Goal: Information Seeking & Learning: Compare options

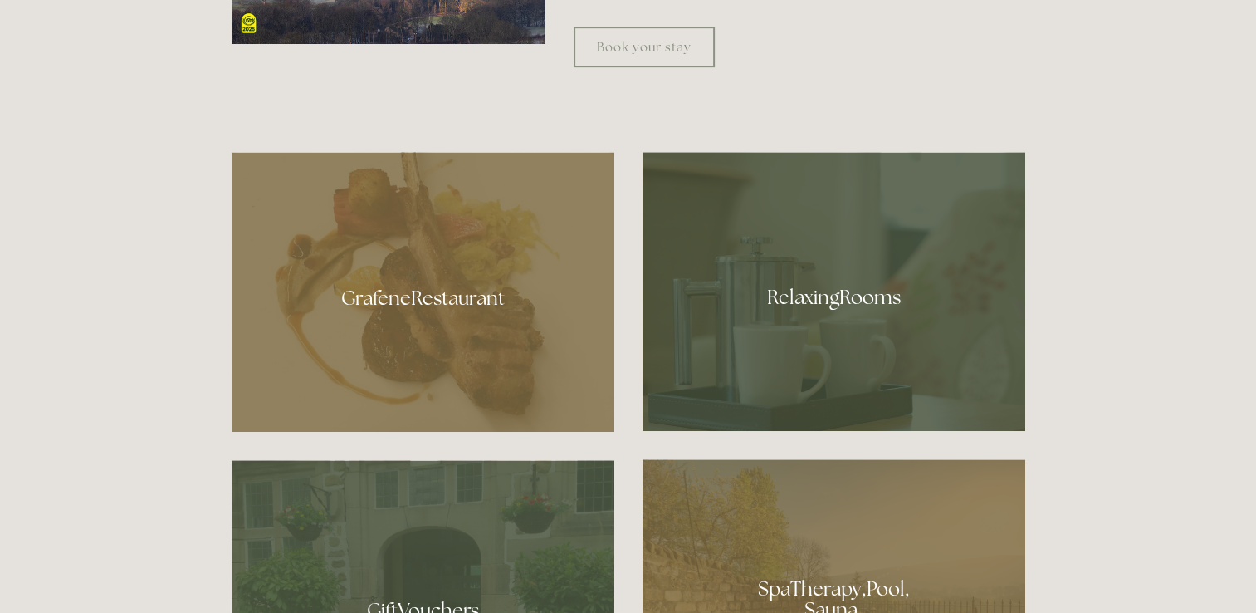
scroll to position [913, 0]
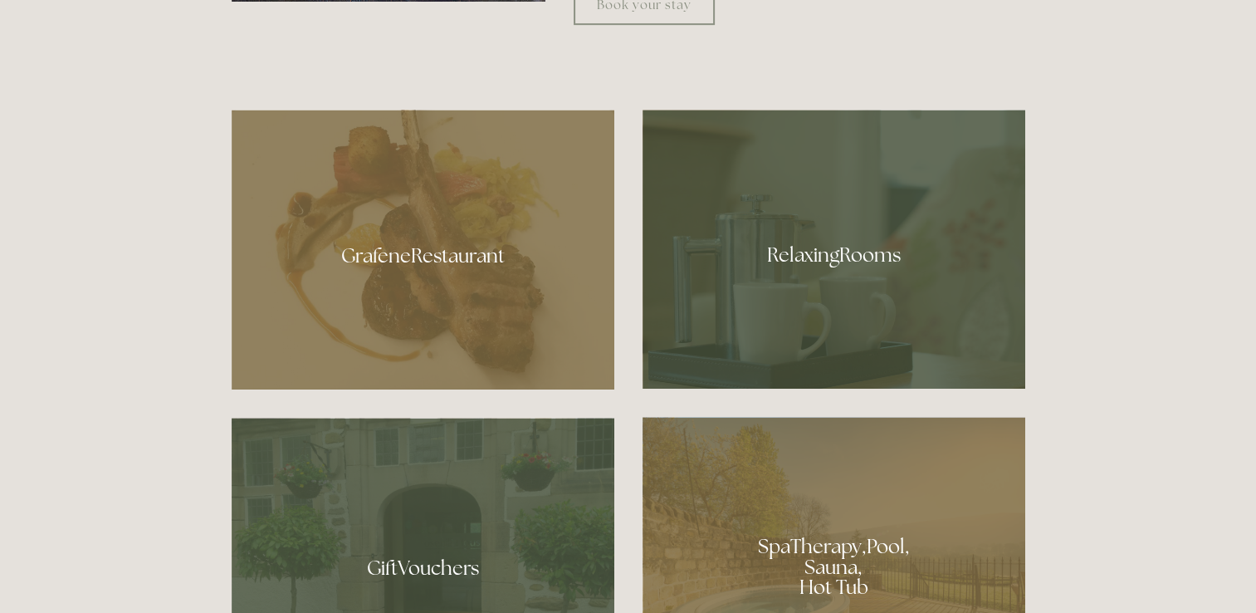
click at [417, 246] on div at bounding box center [423, 250] width 383 height 280
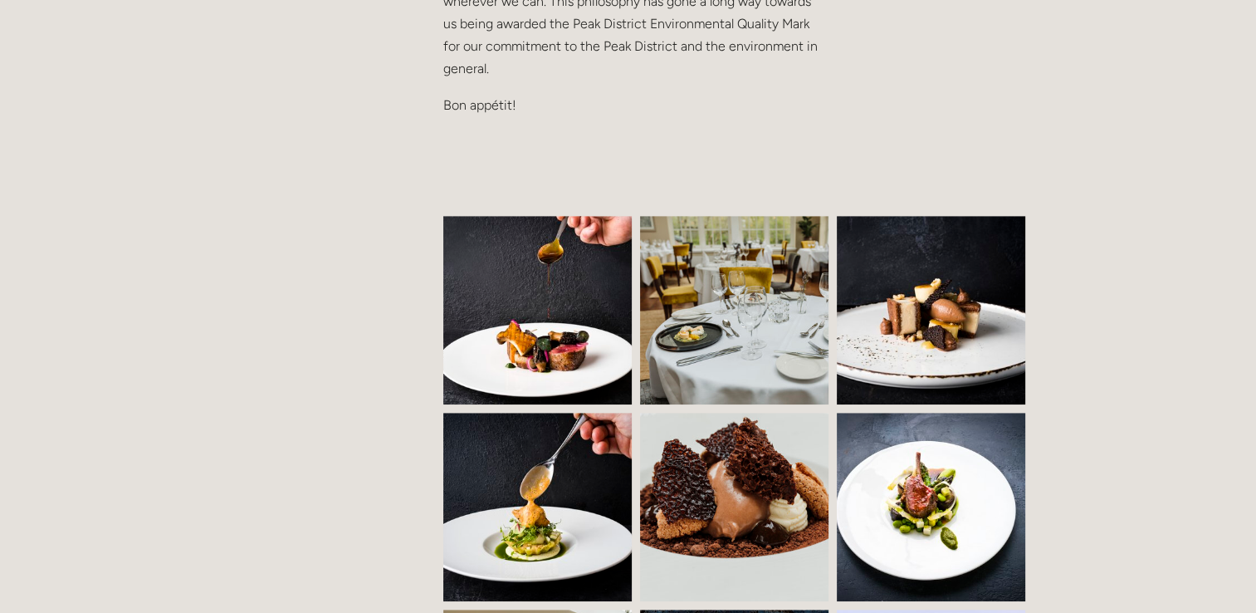
scroll to position [1162, 0]
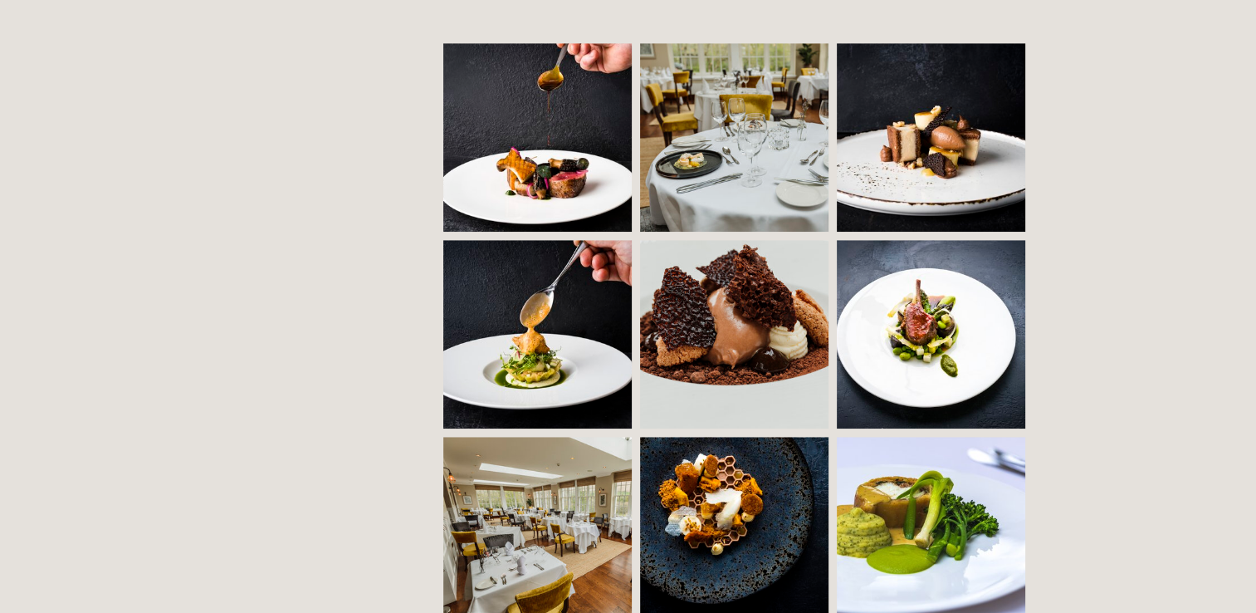
click at [510, 119] on img at bounding box center [551, 137] width 287 height 188
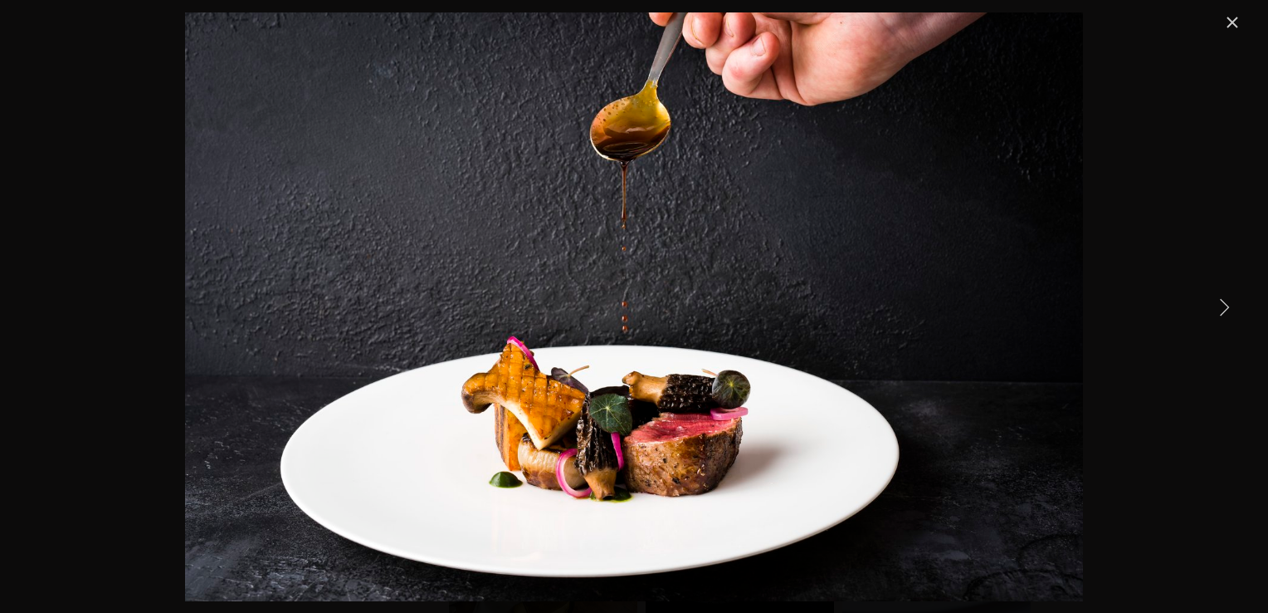
click at [1219, 301] on link "Next Item" at bounding box center [1224, 306] width 37 height 37
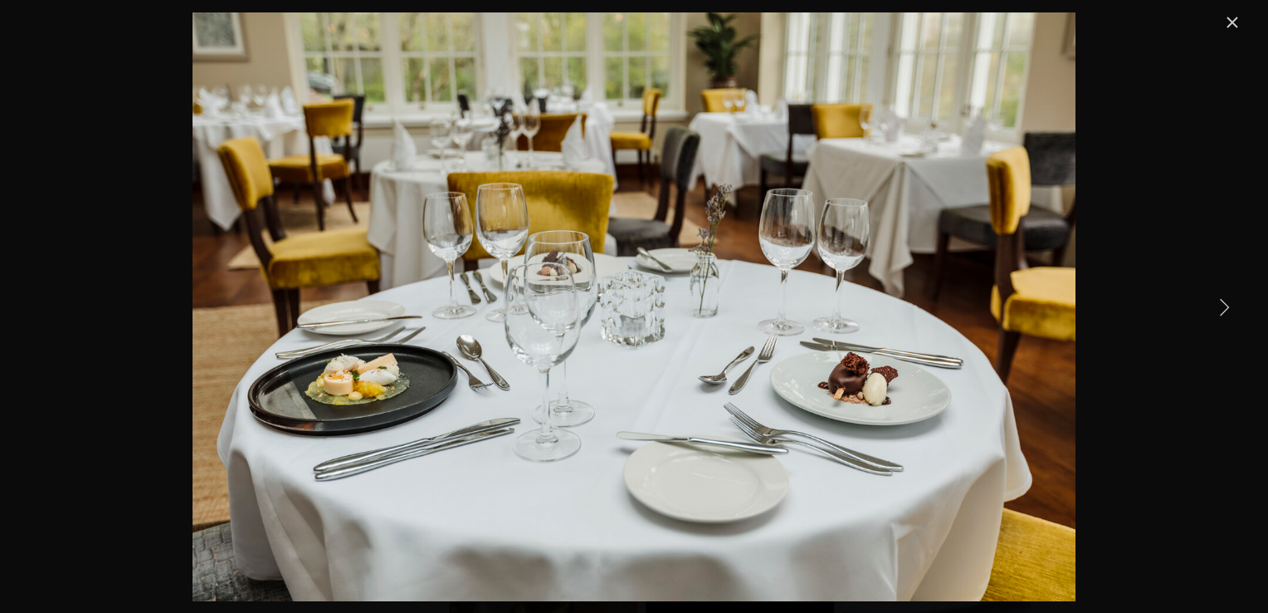
click at [1210, 305] on link "Next Item" at bounding box center [1224, 306] width 37 height 37
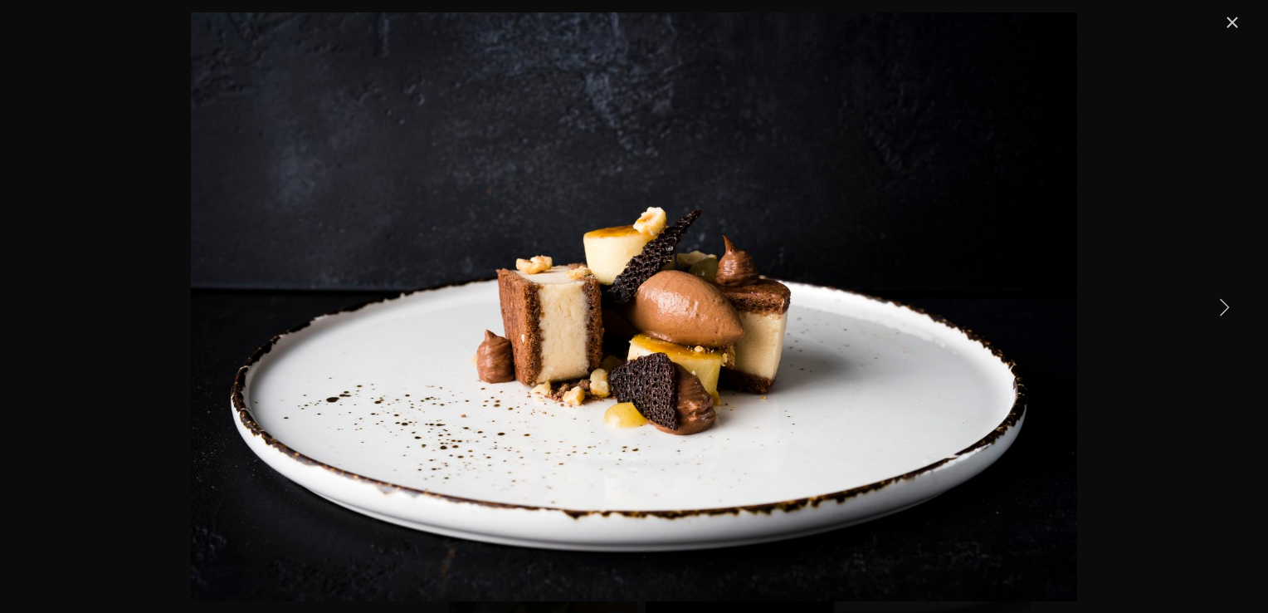
click at [1210, 305] on link "Next Item" at bounding box center [1224, 306] width 37 height 37
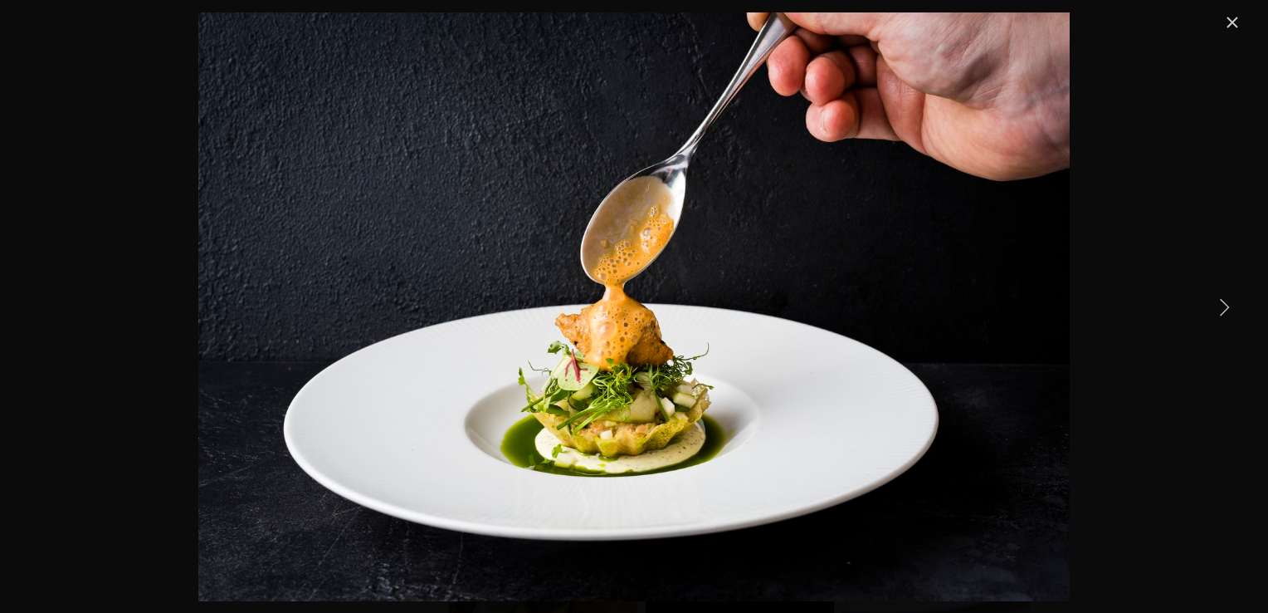
click at [1210, 305] on link "Next Item" at bounding box center [1224, 306] width 37 height 37
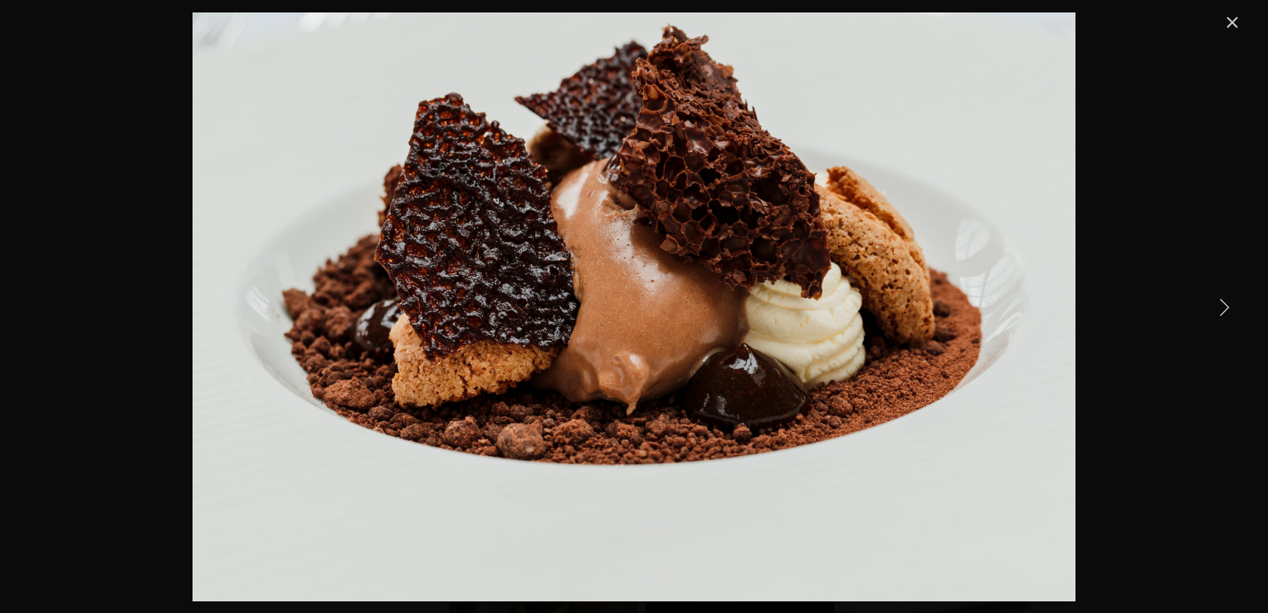
click at [1209, 308] on link "Next Item" at bounding box center [1224, 306] width 37 height 37
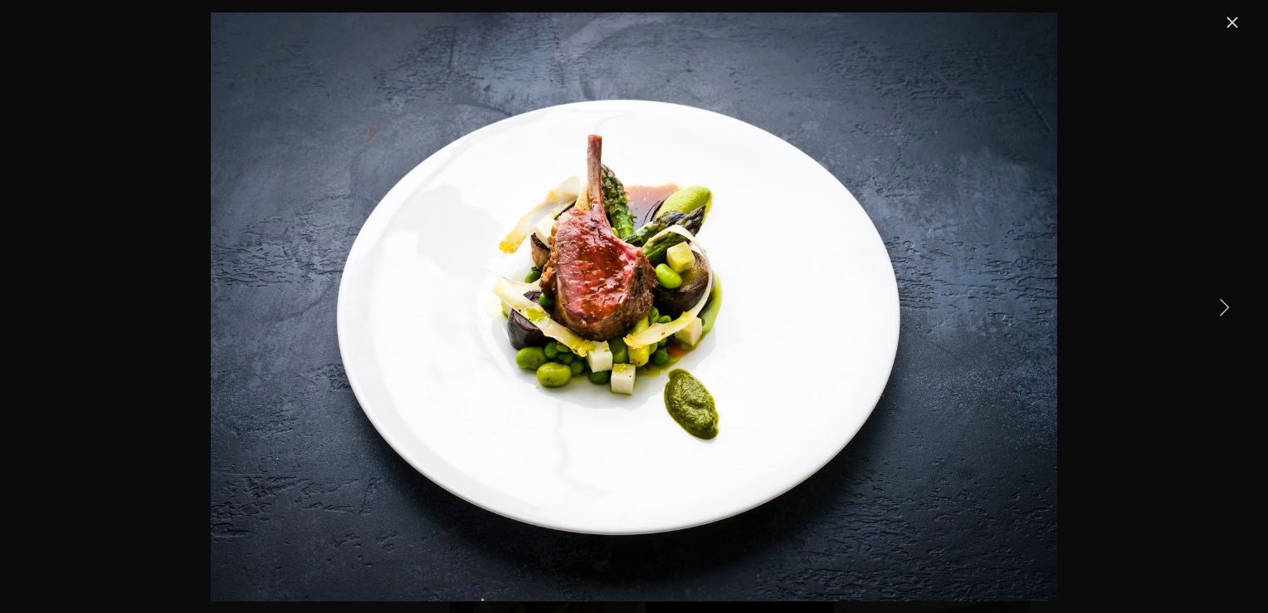
click at [1209, 310] on link "Next Item" at bounding box center [1224, 306] width 37 height 37
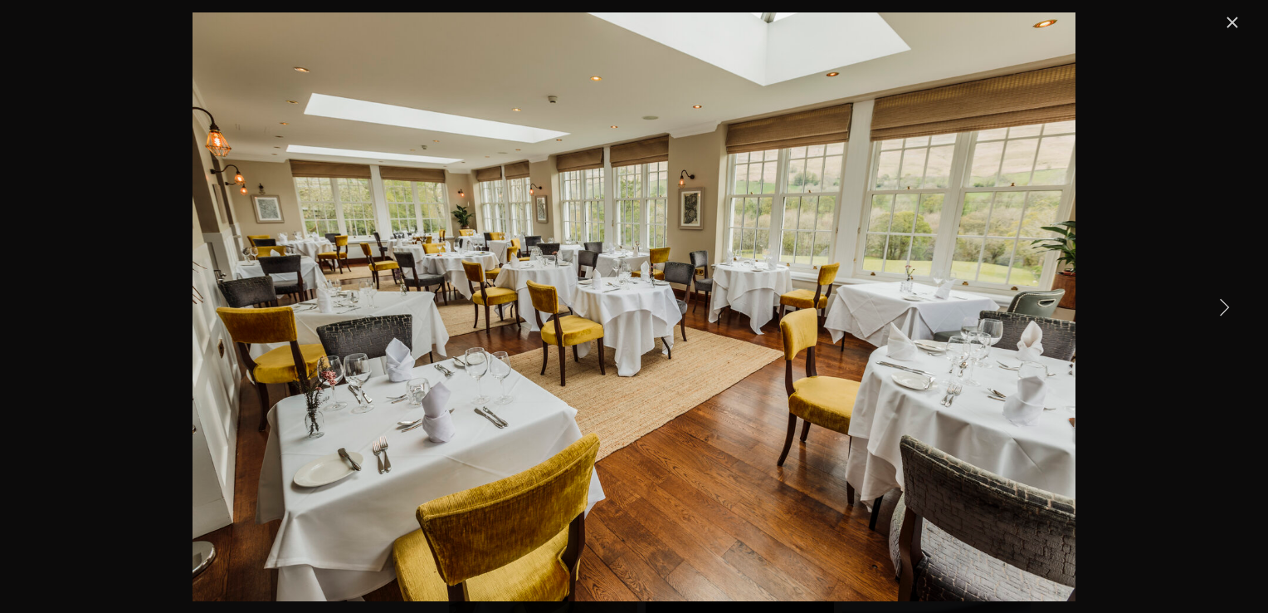
click at [1209, 310] on link "Next Item" at bounding box center [1224, 306] width 37 height 37
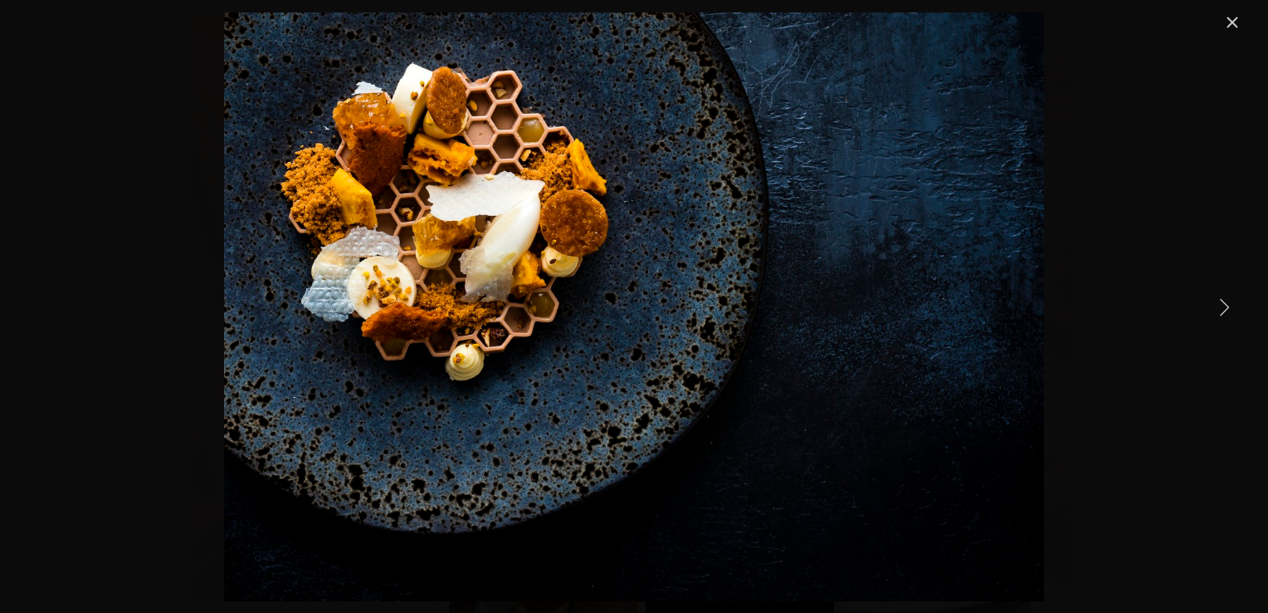
click at [1209, 310] on link "Next Item" at bounding box center [1224, 306] width 37 height 37
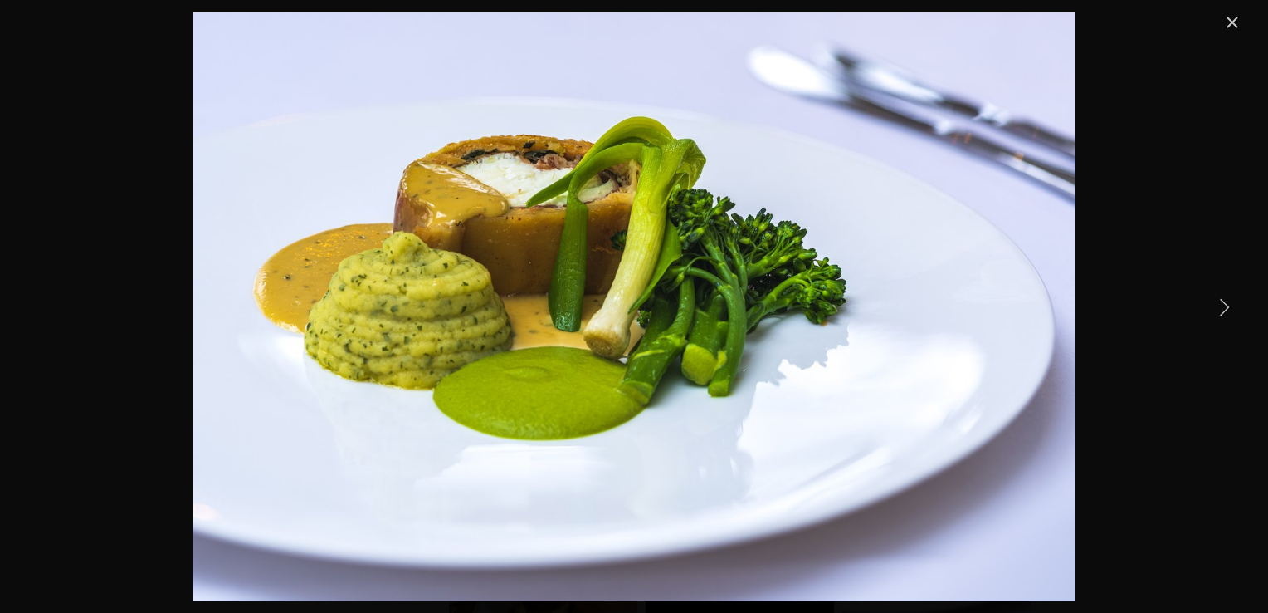
click at [1209, 311] on link "Next Item" at bounding box center [1224, 306] width 37 height 37
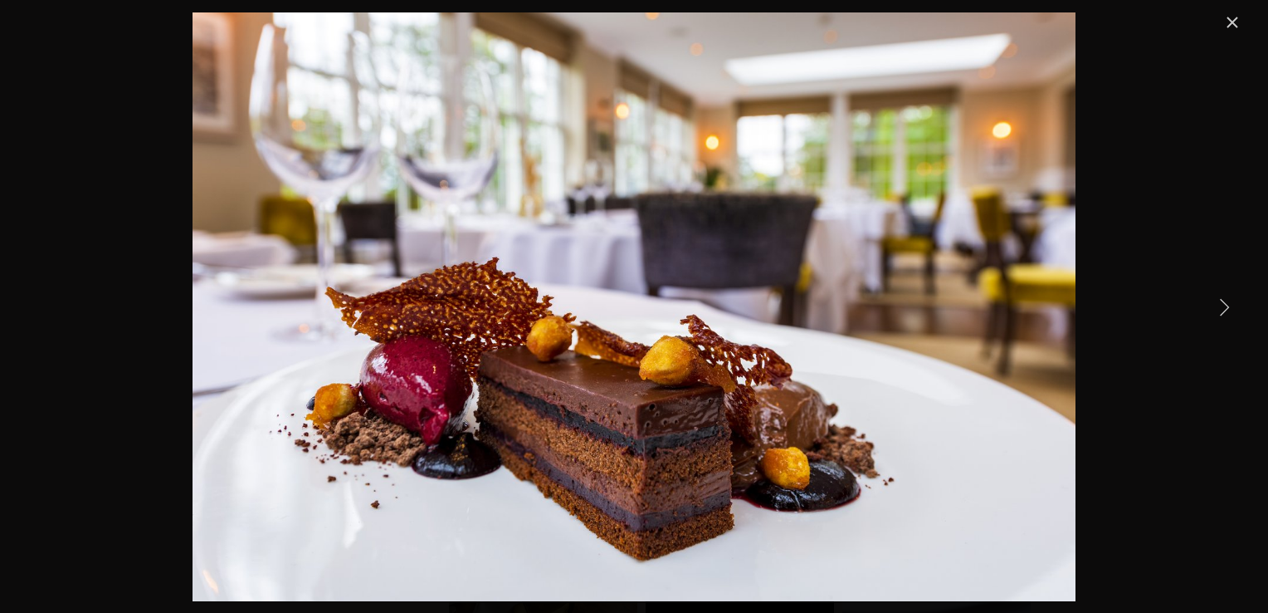
drag, startPoint x: 1209, startPoint y: 311, endPoint x: 1196, endPoint y: 310, distance: 12.6
click at [1209, 310] on link "Next Item" at bounding box center [1224, 306] width 37 height 37
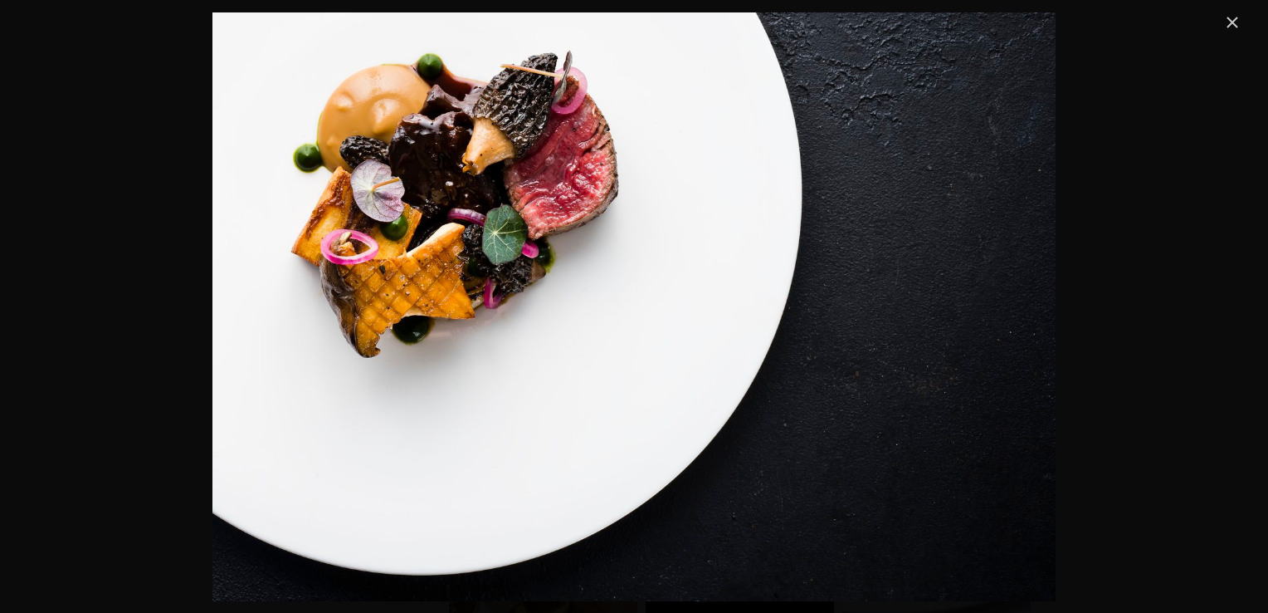
click at [1235, 22] on link "Close" at bounding box center [1233, 22] width 20 height 20
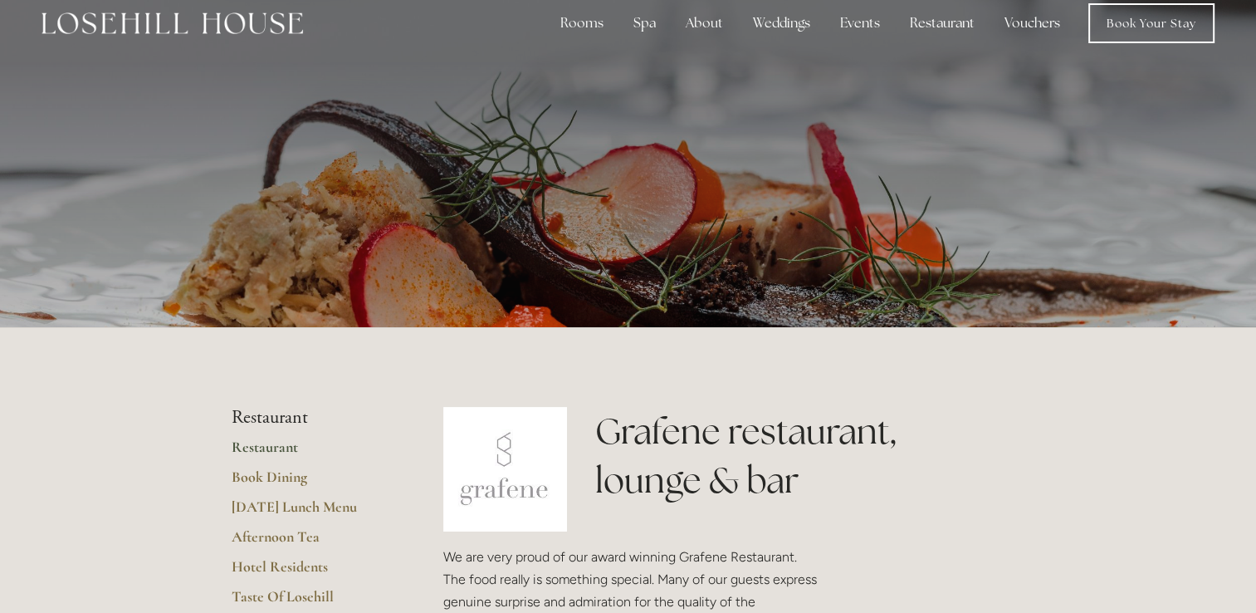
scroll to position [83, 0]
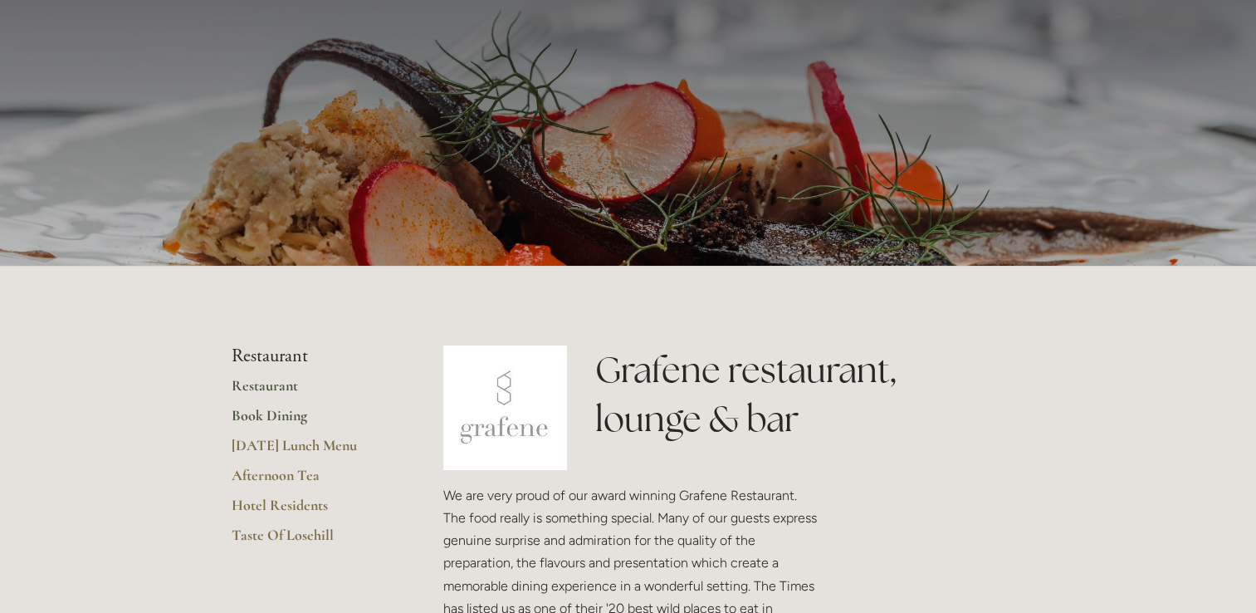
click at [290, 417] on link "Book Dining" at bounding box center [311, 421] width 159 height 30
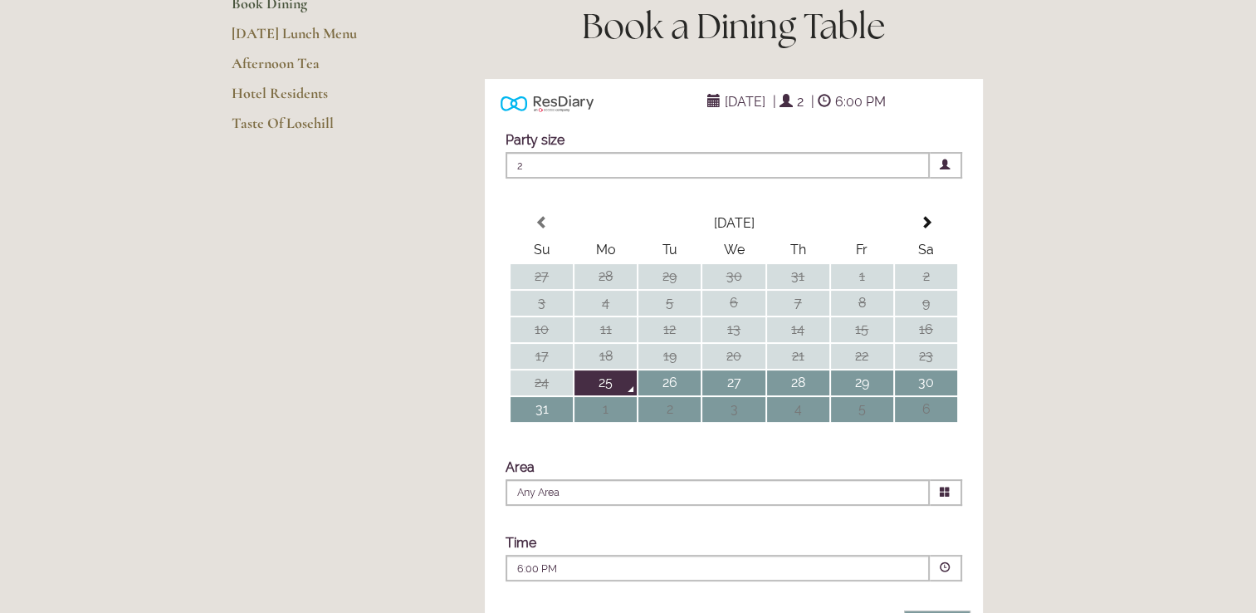
scroll to position [249, 0]
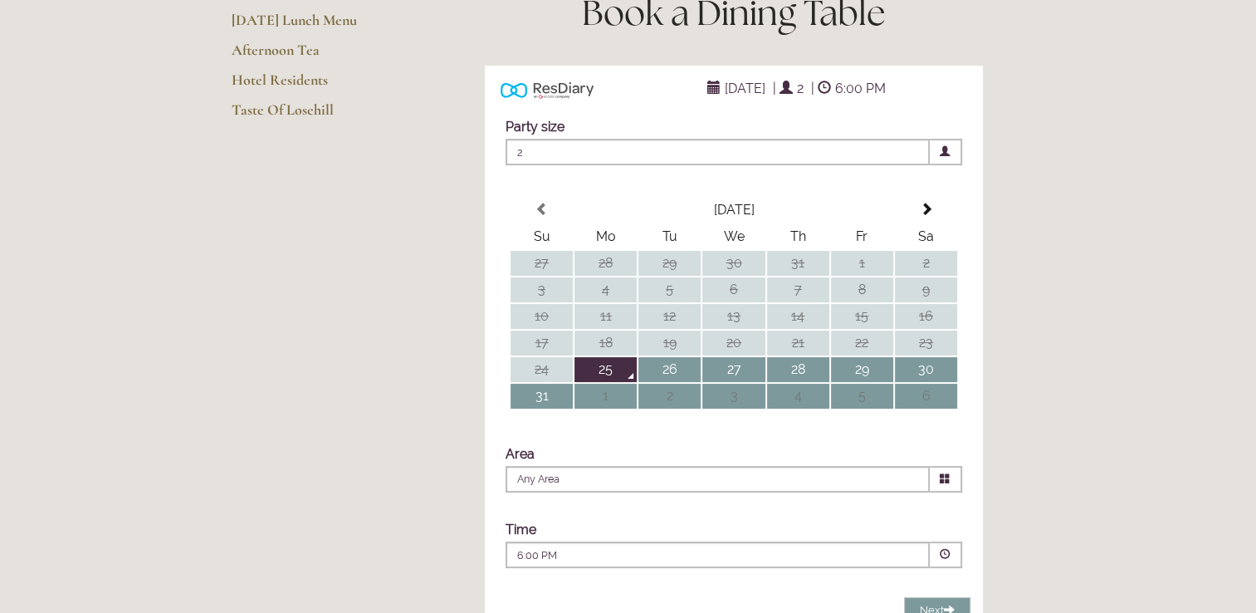
click at [769, 100] on span "August 25, 2025" at bounding box center [745, 88] width 49 height 24
drag, startPoint x: 682, startPoint y: 111, endPoint x: 717, endPoint y: 118, distance: 36.3
click at [686, 98] on div "August 25, 2025 | 2 | 6:00 PM" at bounding box center [796, 88] width 349 height 20
click at [701, 95] on span at bounding box center [710, 87] width 19 height 13
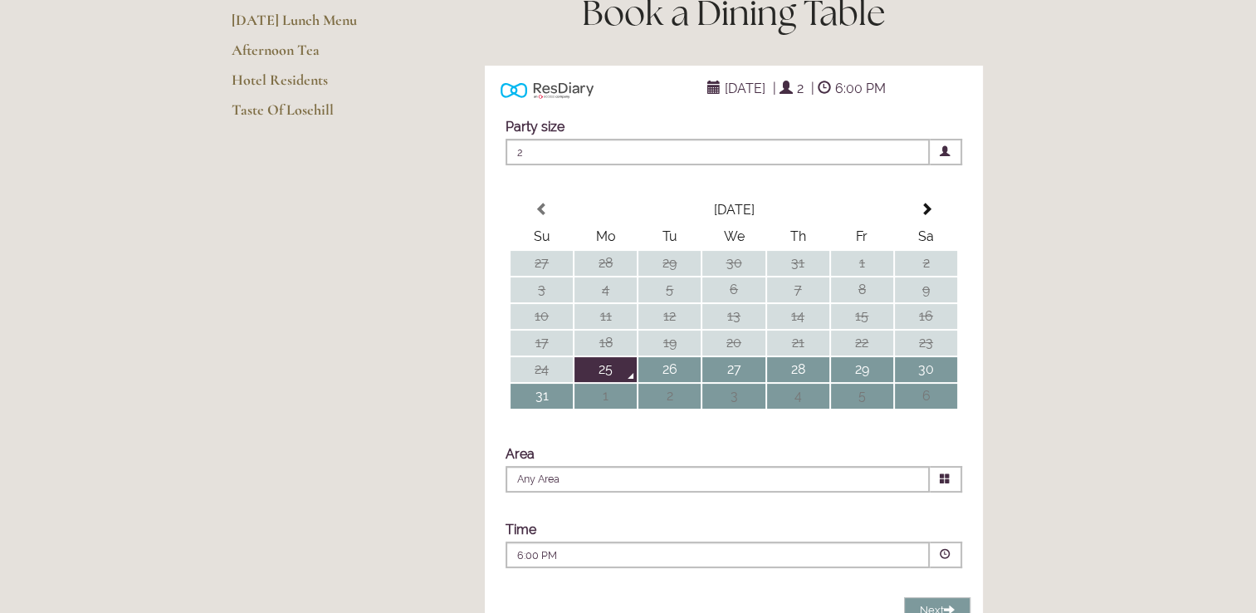
drag, startPoint x: 691, startPoint y: 120, endPoint x: 727, endPoint y: 118, distance: 36.6
click at [701, 95] on span at bounding box center [710, 87] width 19 height 13
click at [793, 95] on span at bounding box center [786, 87] width 13 height 13
click at [876, 100] on span "6:00 PM" at bounding box center [860, 88] width 59 height 24
click at [918, 382] on td "30" at bounding box center [926, 369] width 62 height 25
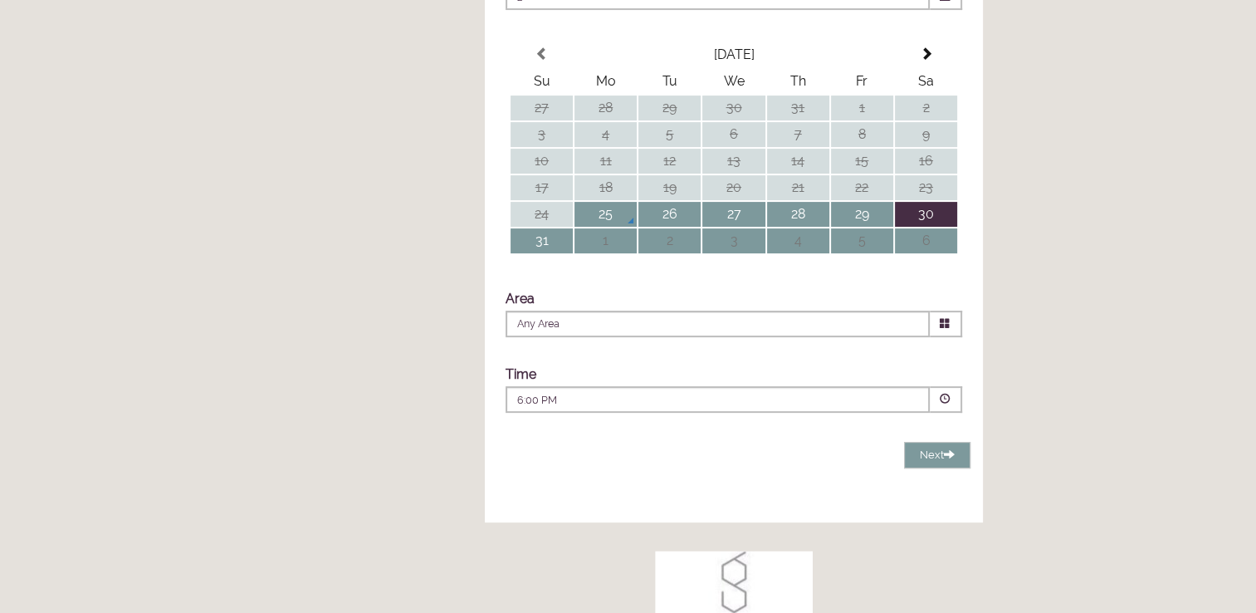
scroll to position [415, 0]
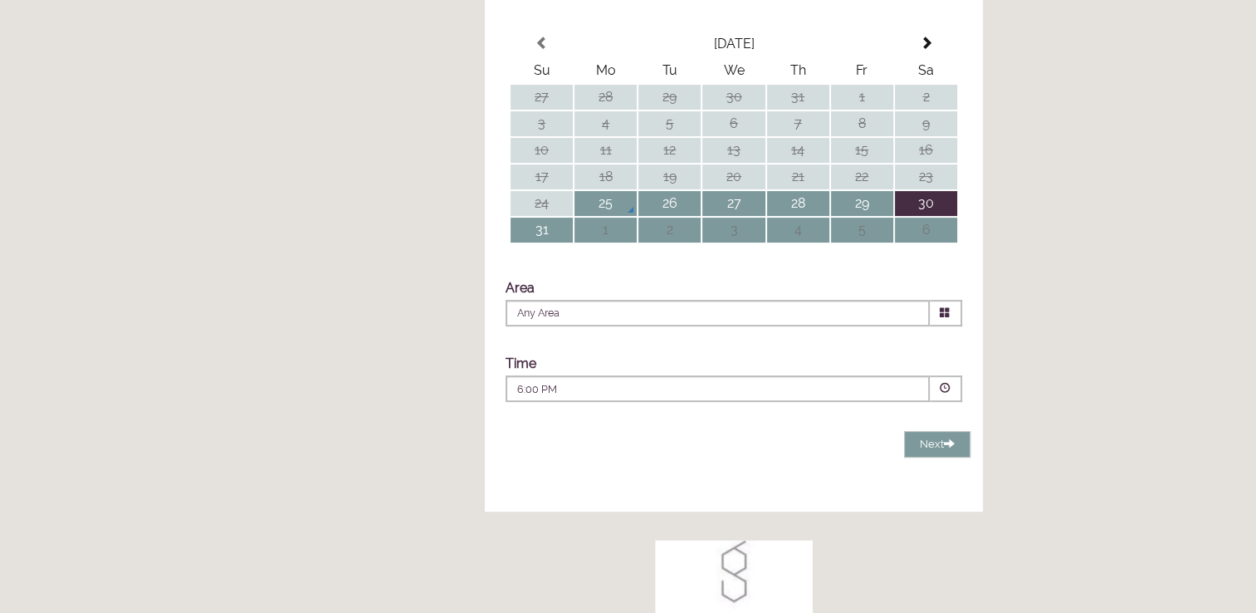
click at [944, 318] on icon at bounding box center [945, 312] width 11 height 11
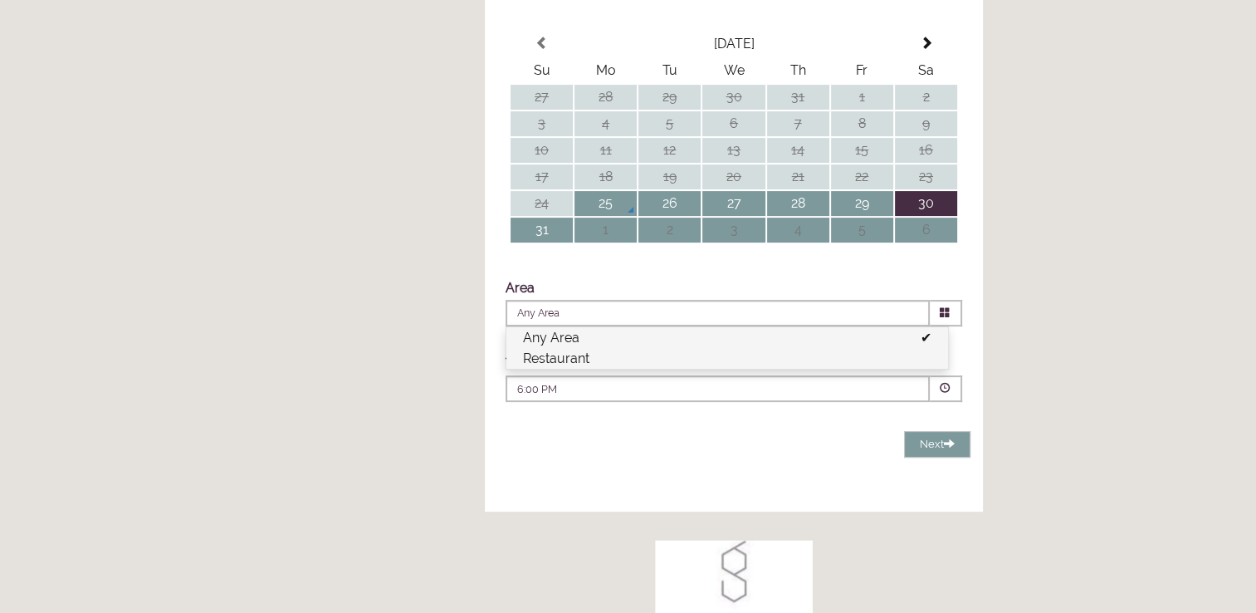
click at [566, 369] on li "Restaurant" at bounding box center [727, 358] width 442 height 21
type input "Restaurant"
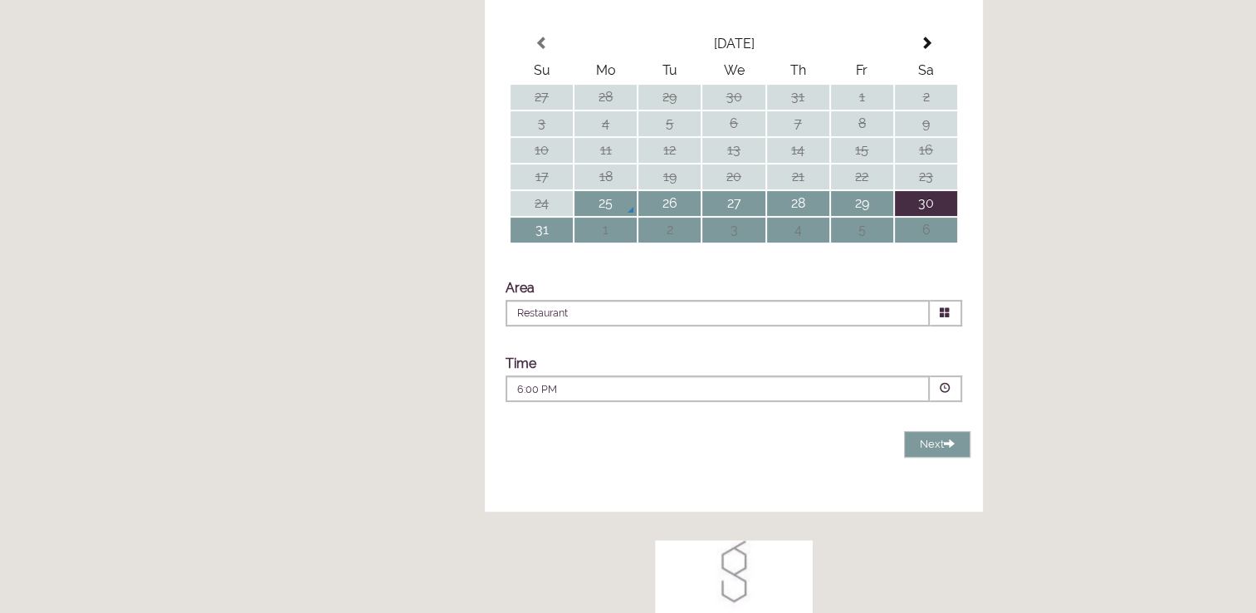
click at [909, 404] on div "6:00 PM Combined Shape Join Standby List" at bounding box center [717, 393] width 401 height 22
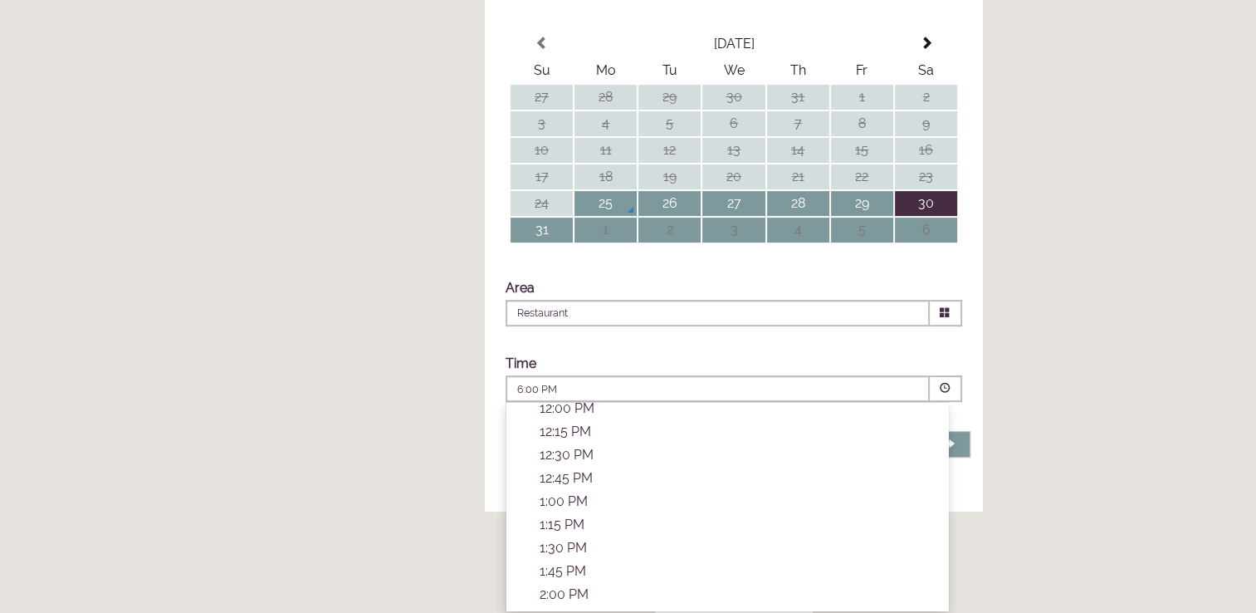
scroll to position [249, 0]
click at [566, 423] on p "12:45 PM" at bounding box center [736, 415] width 392 height 16
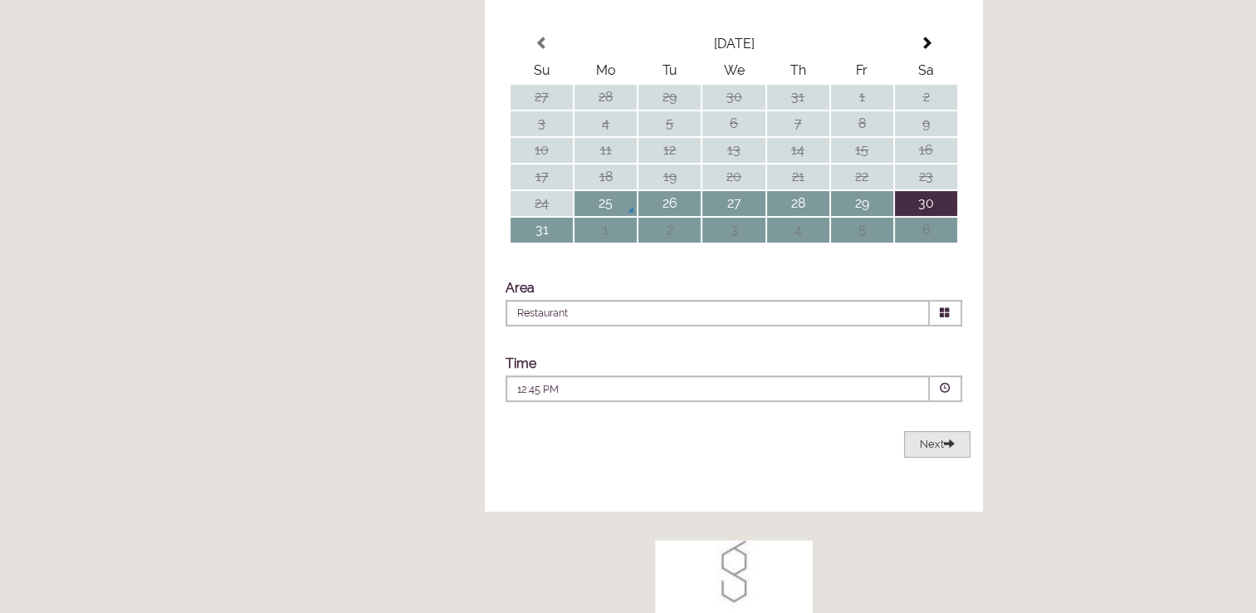
click at [916, 458] on button "Next Loading..." at bounding box center [937, 444] width 66 height 27
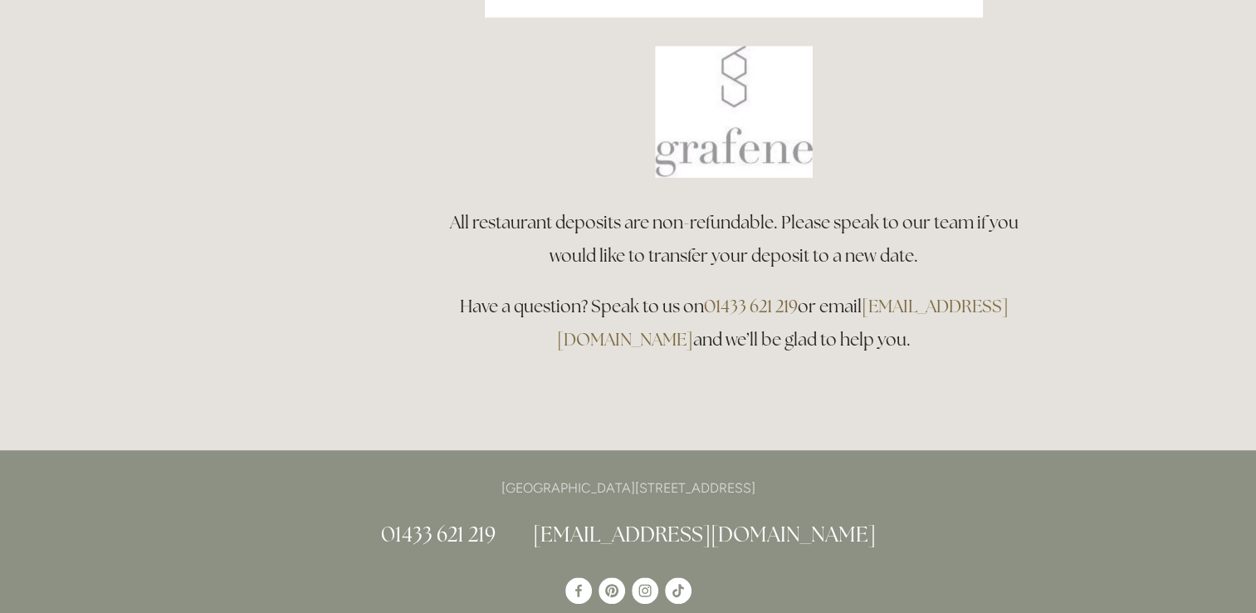
scroll to position [823, 0]
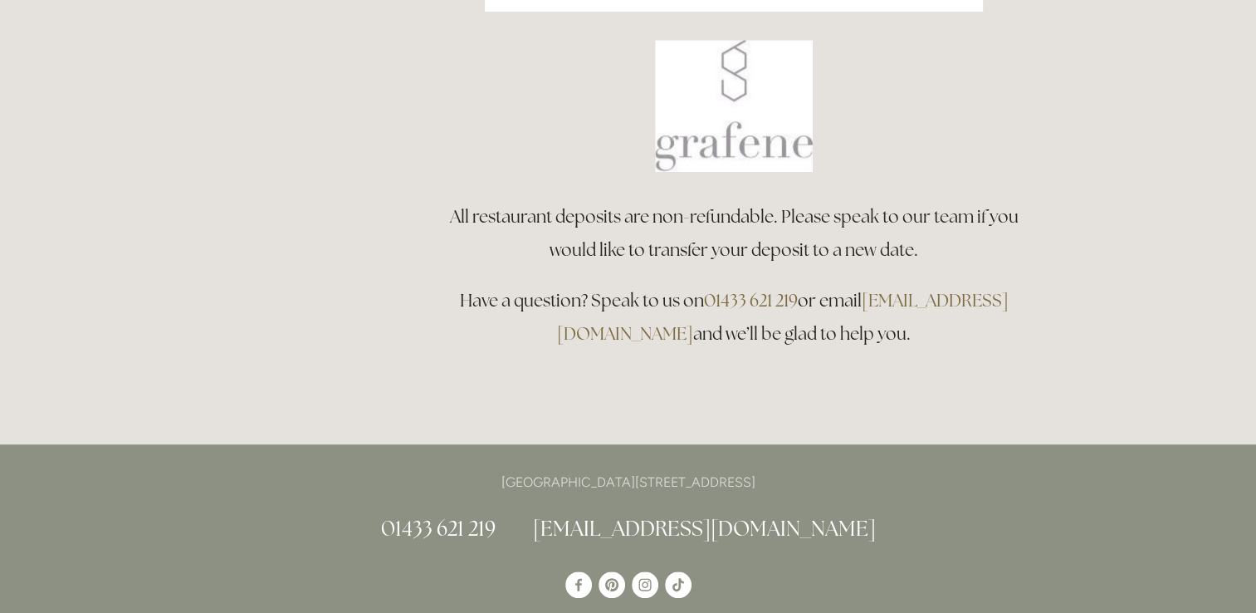
click at [0, 417] on html "Rooms Rooms Your Stay Book a stay Offers Spa Spa About" at bounding box center [628, 298] width 1256 height 2243
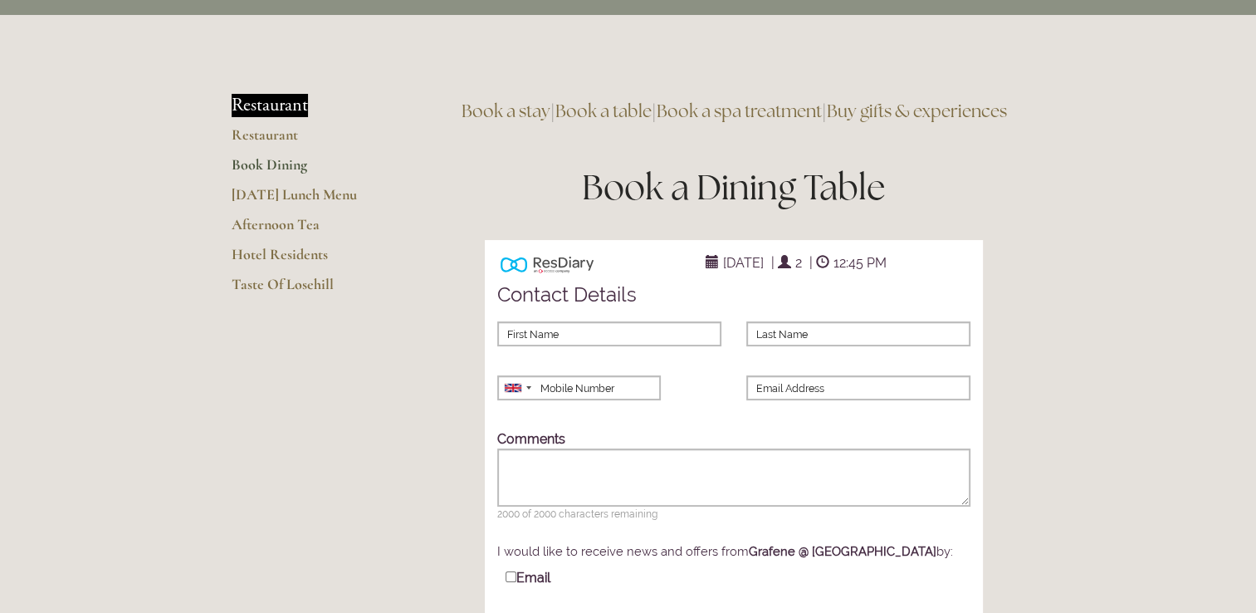
scroll to position [0, 0]
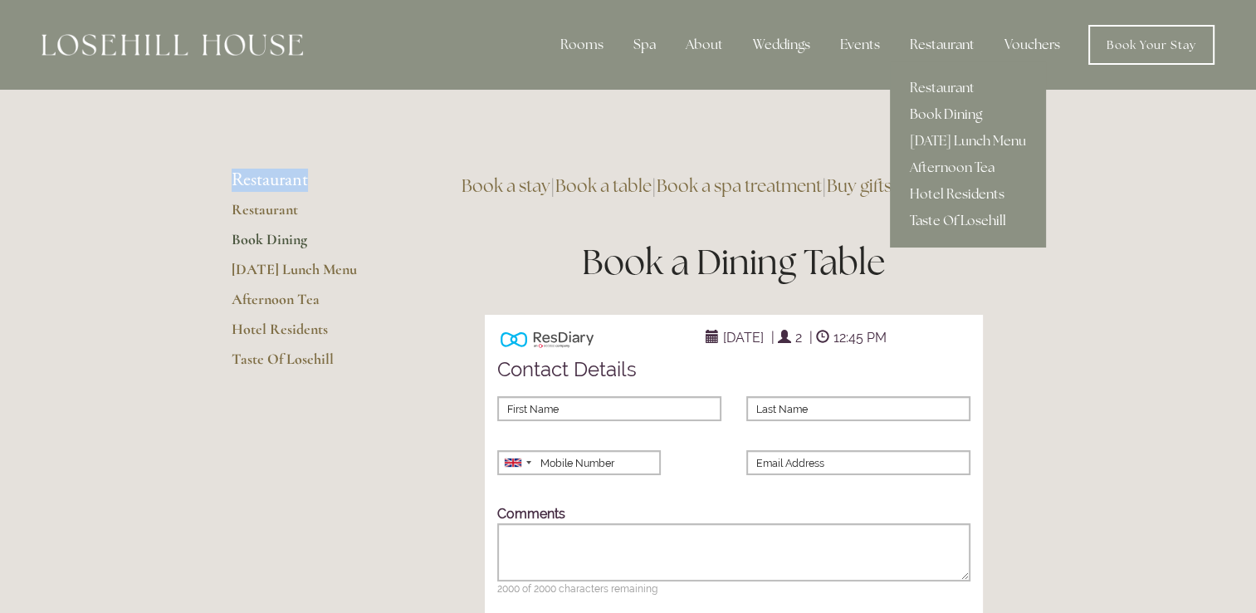
click at [980, 214] on link "Taste Of Losehill" at bounding box center [968, 221] width 156 height 27
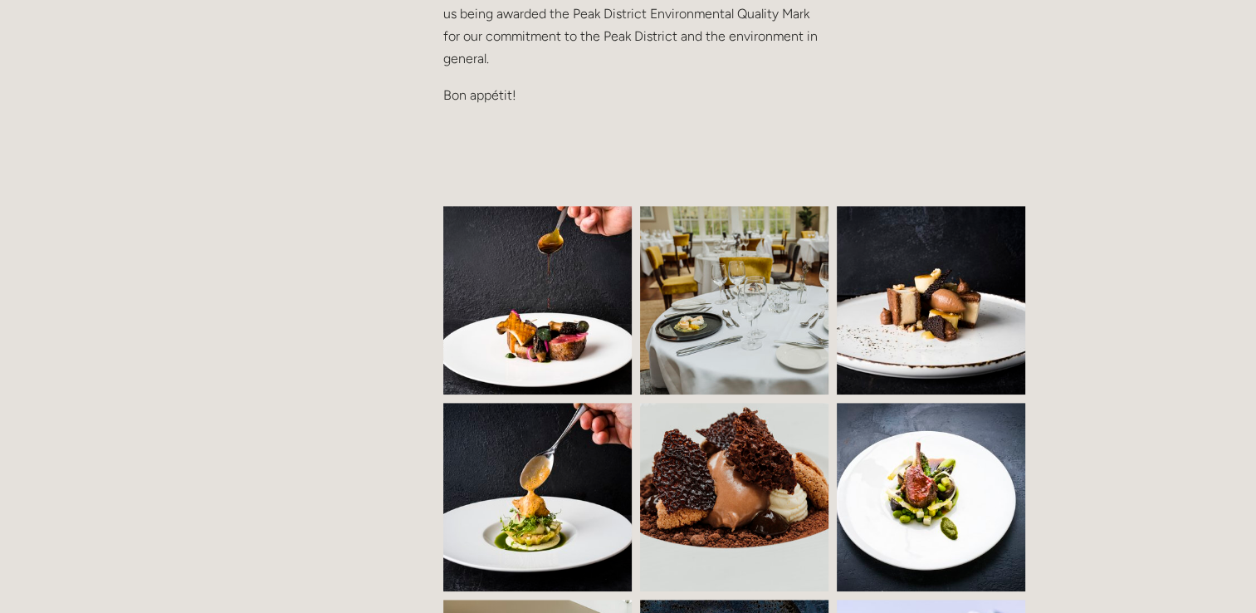
scroll to position [1162, 0]
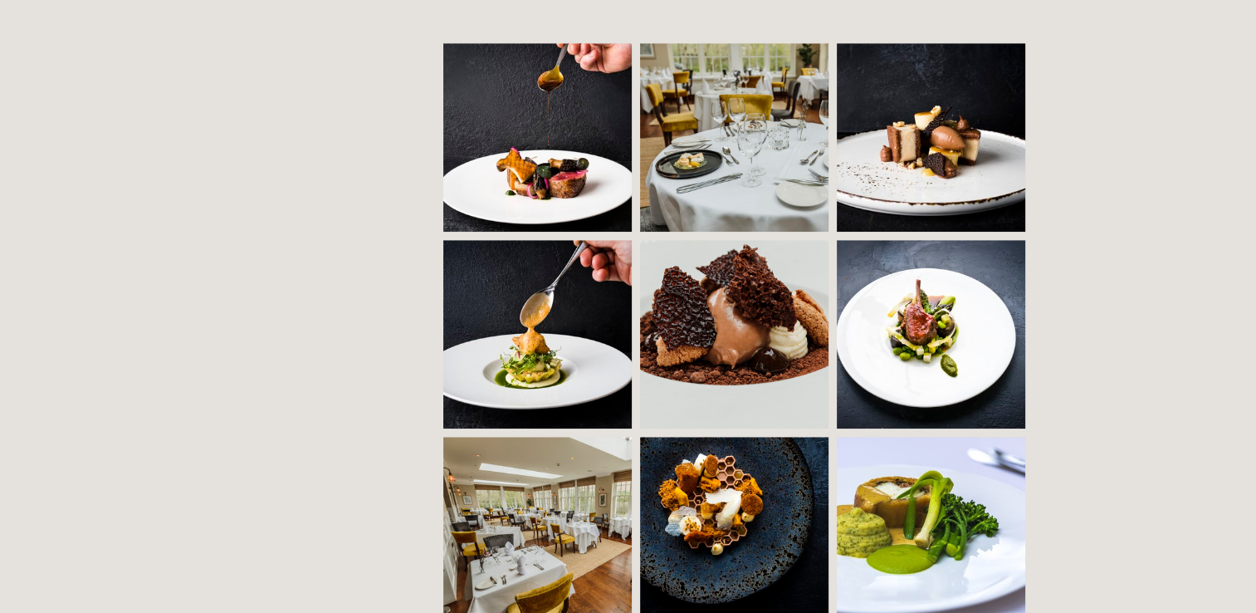
click at [505, 117] on img at bounding box center [551, 137] width 287 height 188
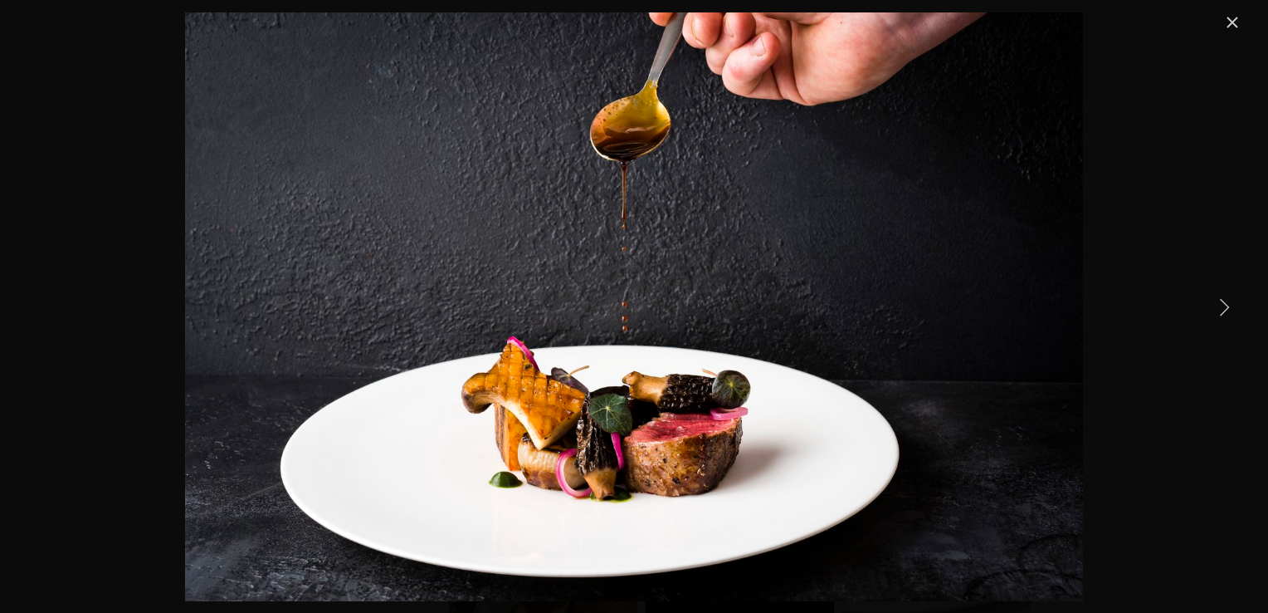
click at [1217, 311] on link "Next Item" at bounding box center [1224, 306] width 37 height 37
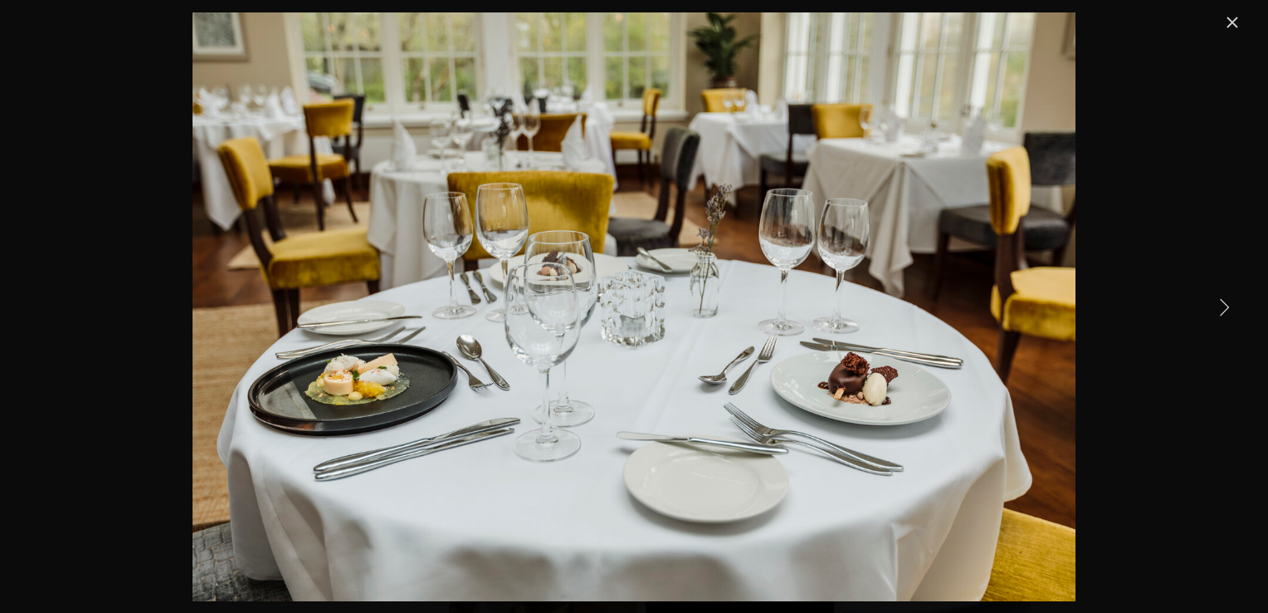
click at [1217, 311] on link "Next Item" at bounding box center [1224, 306] width 37 height 37
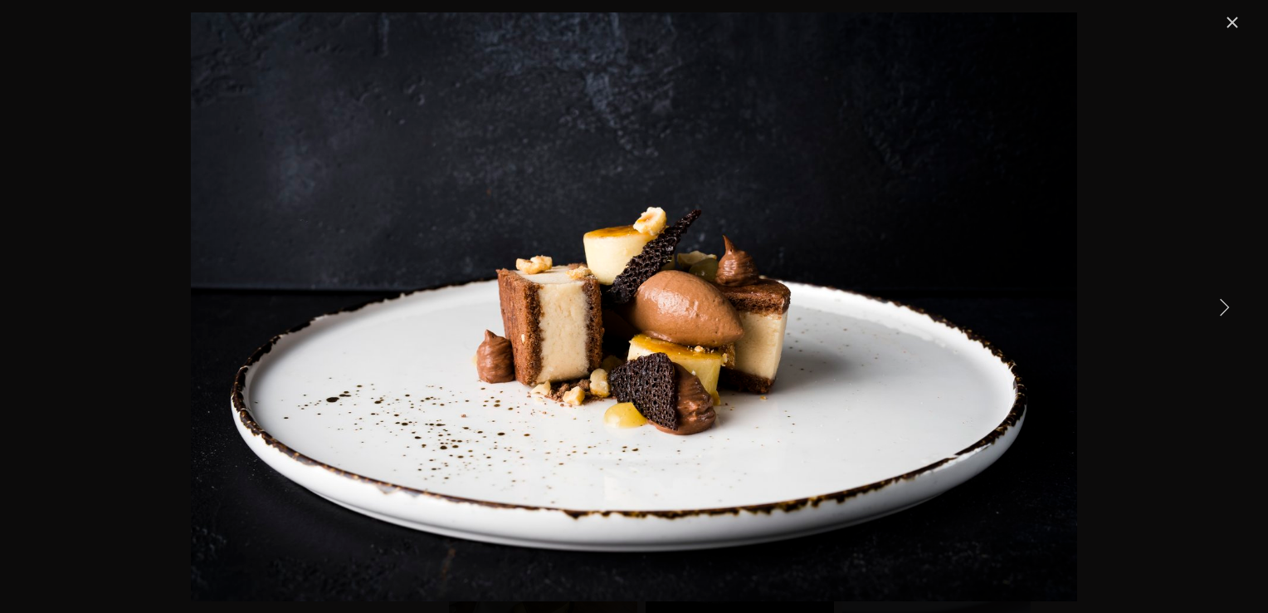
click at [1217, 311] on link "Next Item" at bounding box center [1224, 306] width 37 height 37
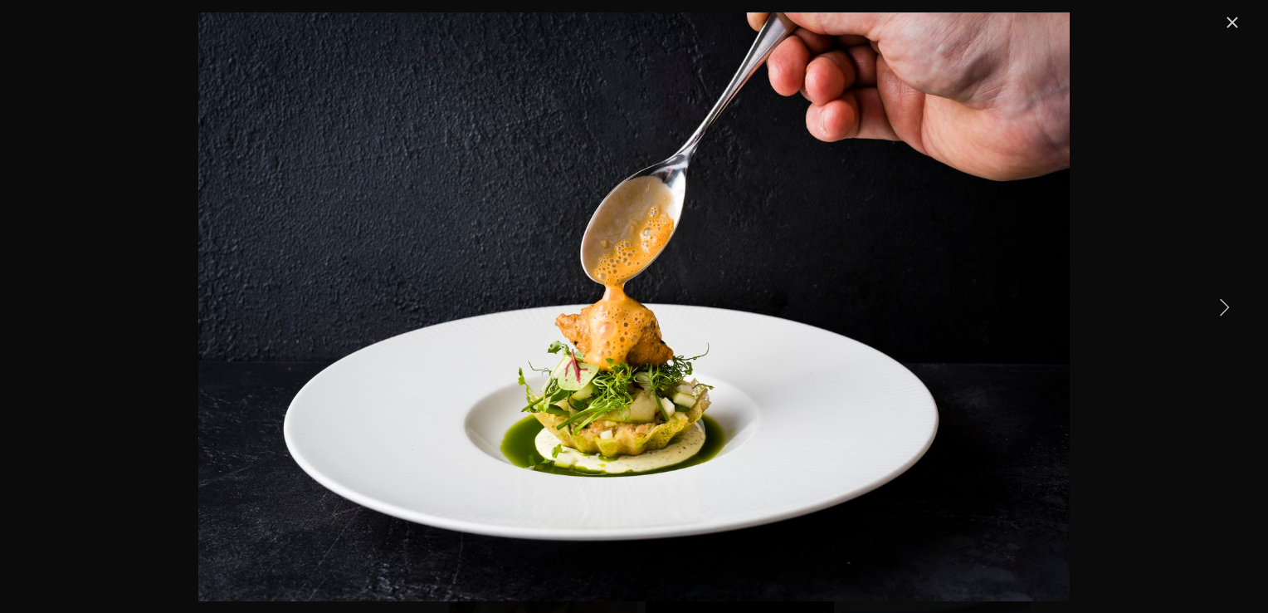
click at [1217, 311] on link "Next Item" at bounding box center [1224, 306] width 37 height 37
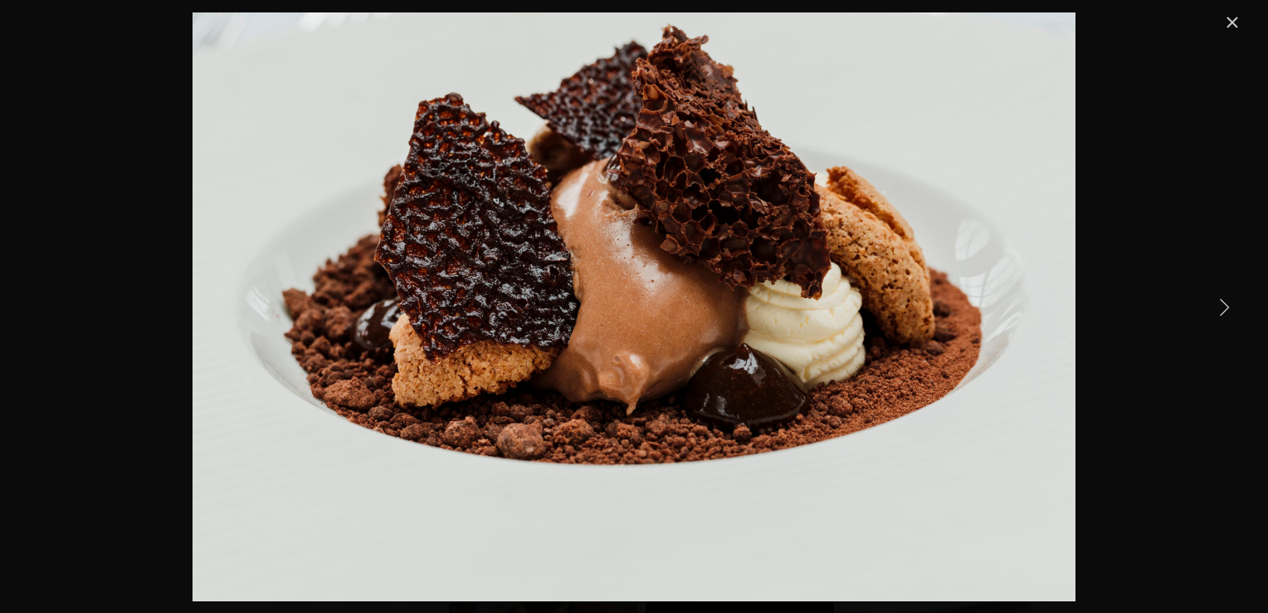
click at [1217, 311] on link "Next Item" at bounding box center [1224, 306] width 37 height 37
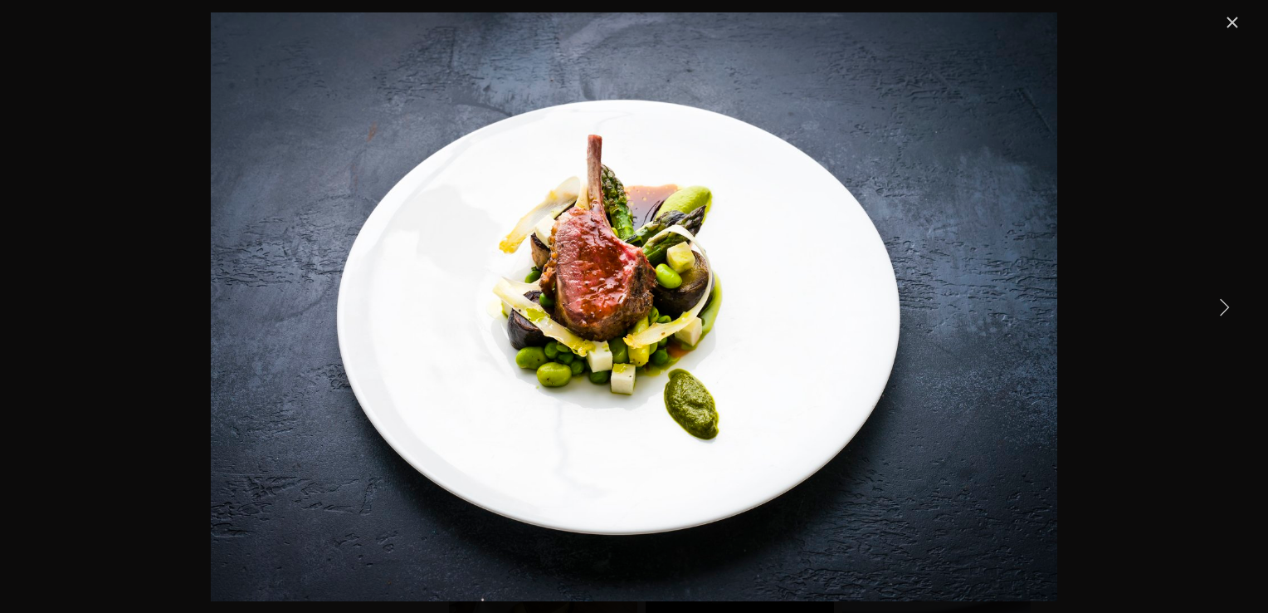
click at [1217, 311] on link "Next Item" at bounding box center [1224, 306] width 37 height 37
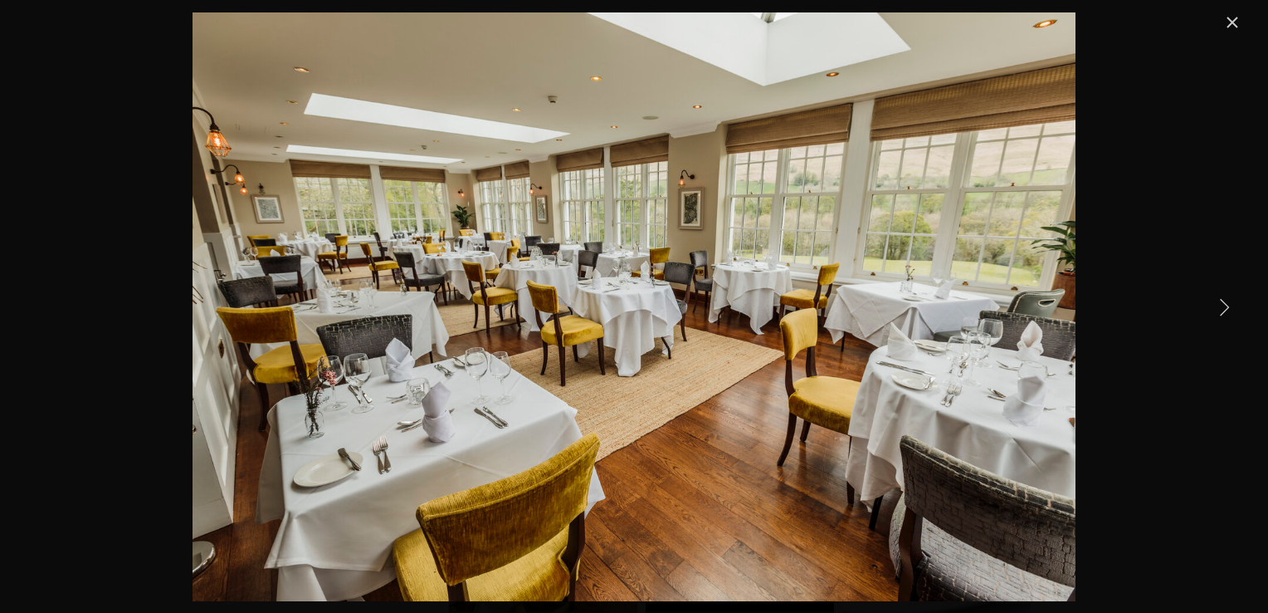
click at [1217, 311] on link "Next Item" at bounding box center [1224, 306] width 37 height 37
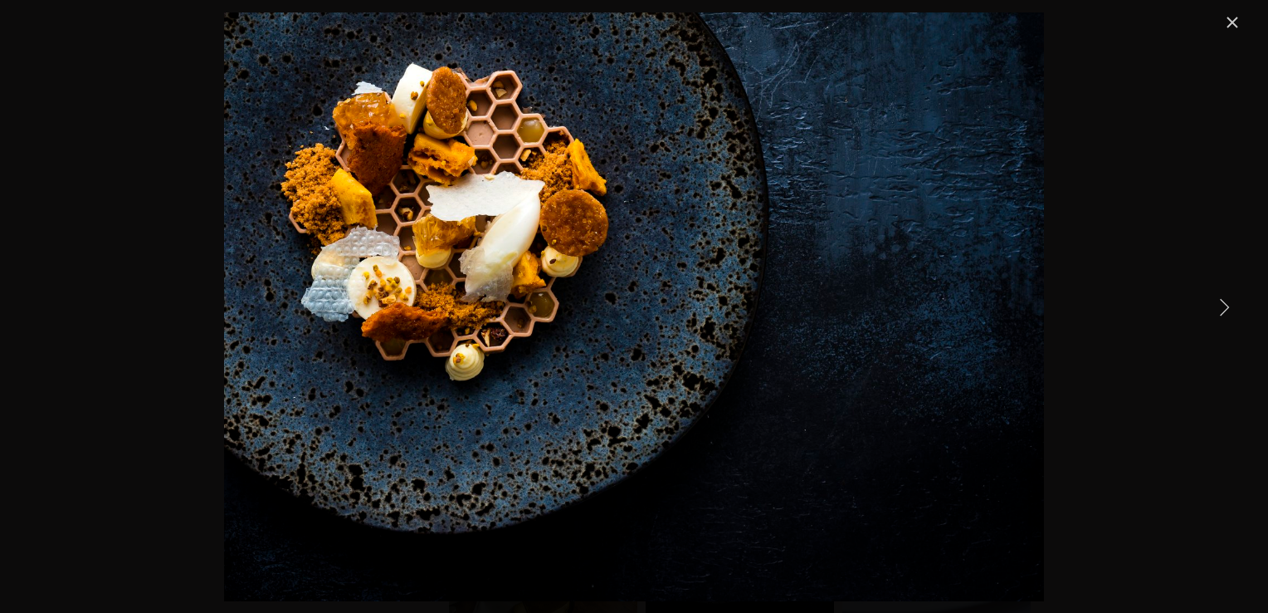
click at [1217, 311] on link "Next Item" at bounding box center [1224, 306] width 37 height 37
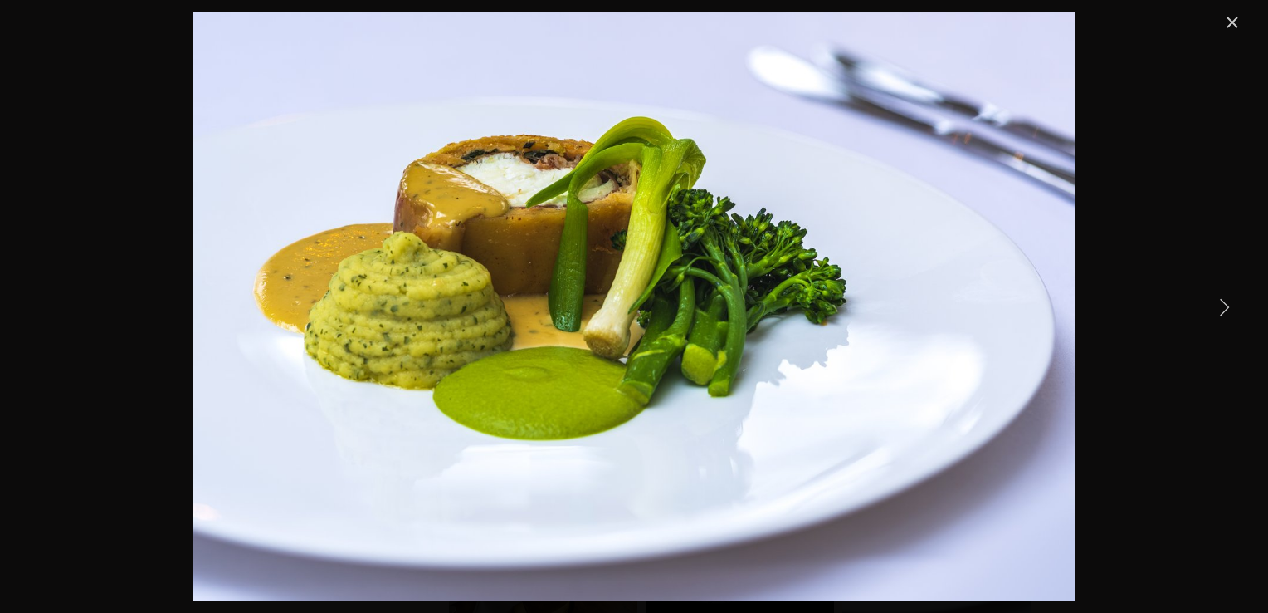
click at [1216, 315] on link "Next Item" at bounding box center [1224, 306] width 37 height 37
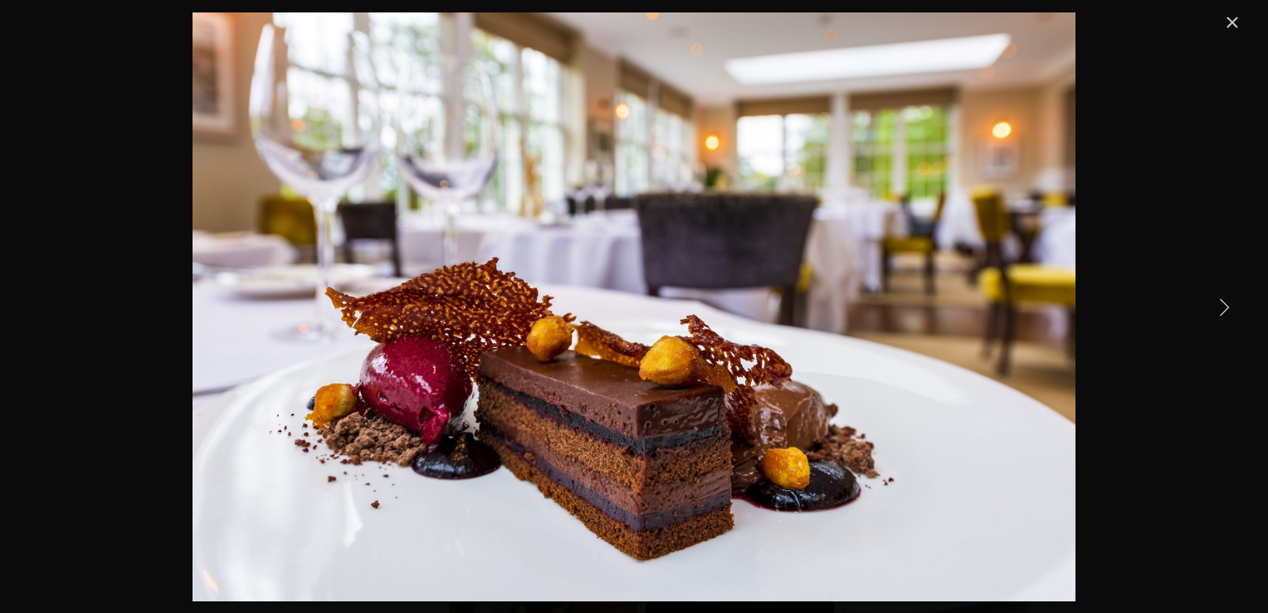
click at [1216, 315] on link "Next Item" at bounding box center [1224, 306] width 37 height 37
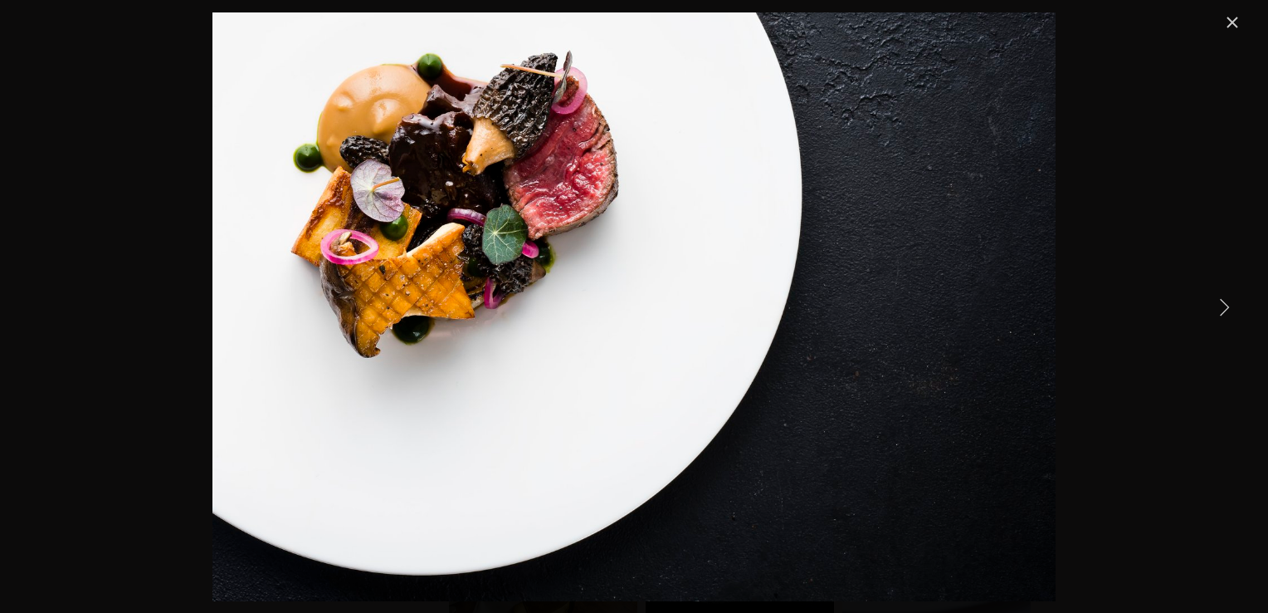
click at [1216, 315] on link "Next Item" at bounding box center [1224, 306] width 37 height 37
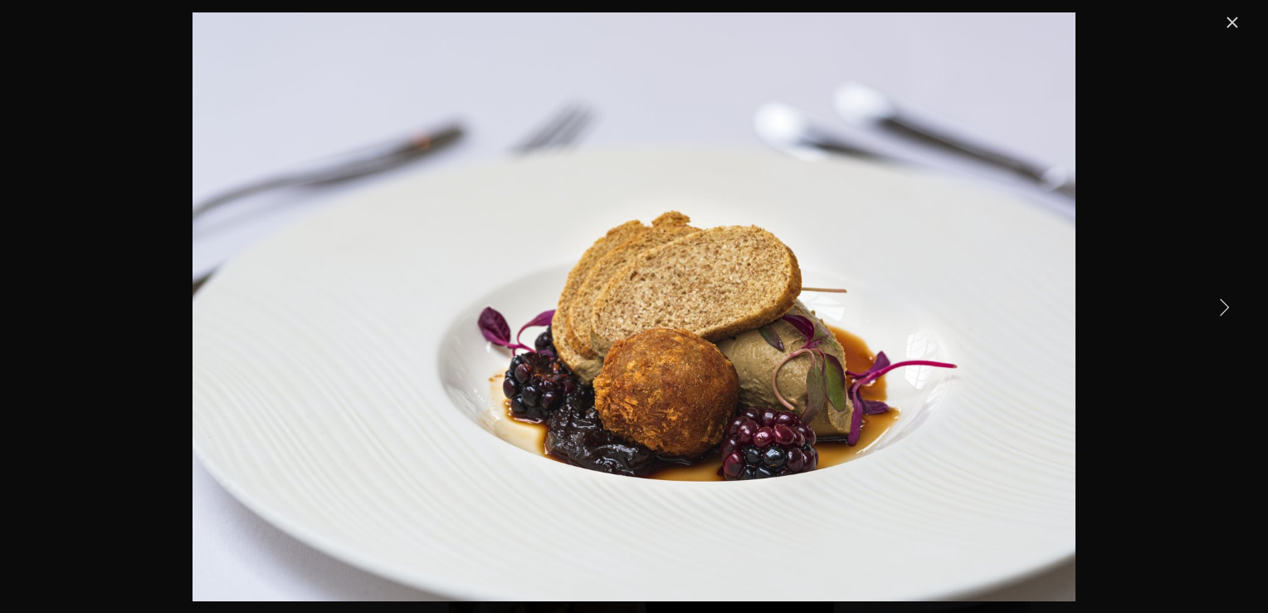
click at [1216, 315] on link "Next Item" at bounding box center [1224, 306] width 37 height 37
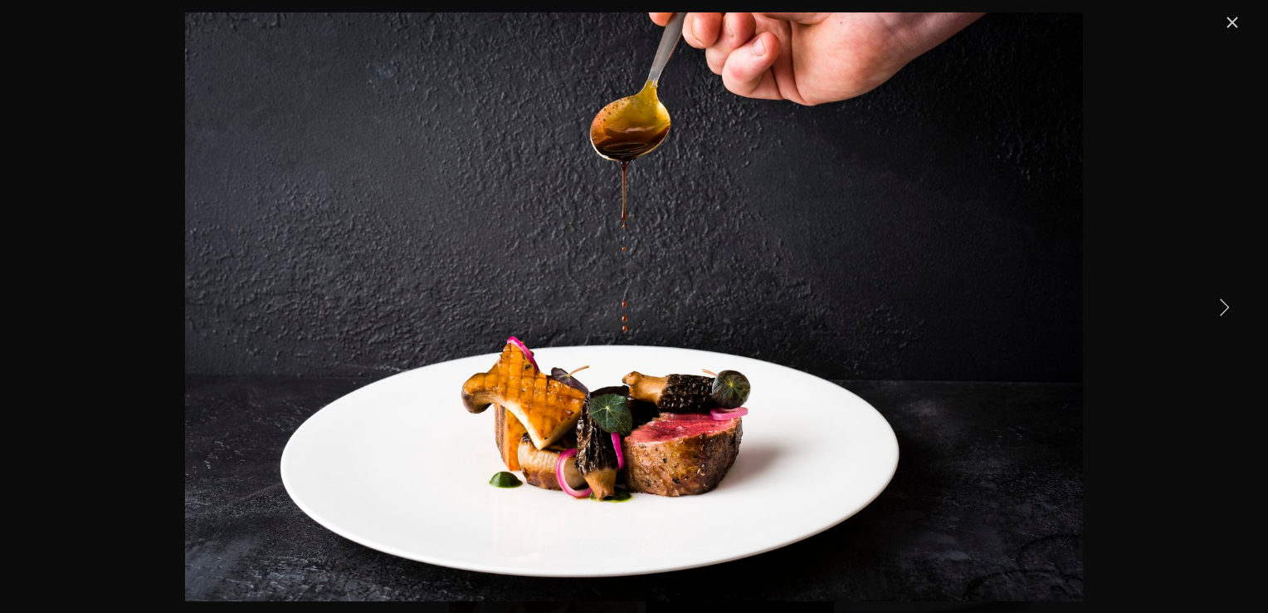
click at [1216, 315] on link "Next Item" at bounding box center [1224, 306] width 37 height 37
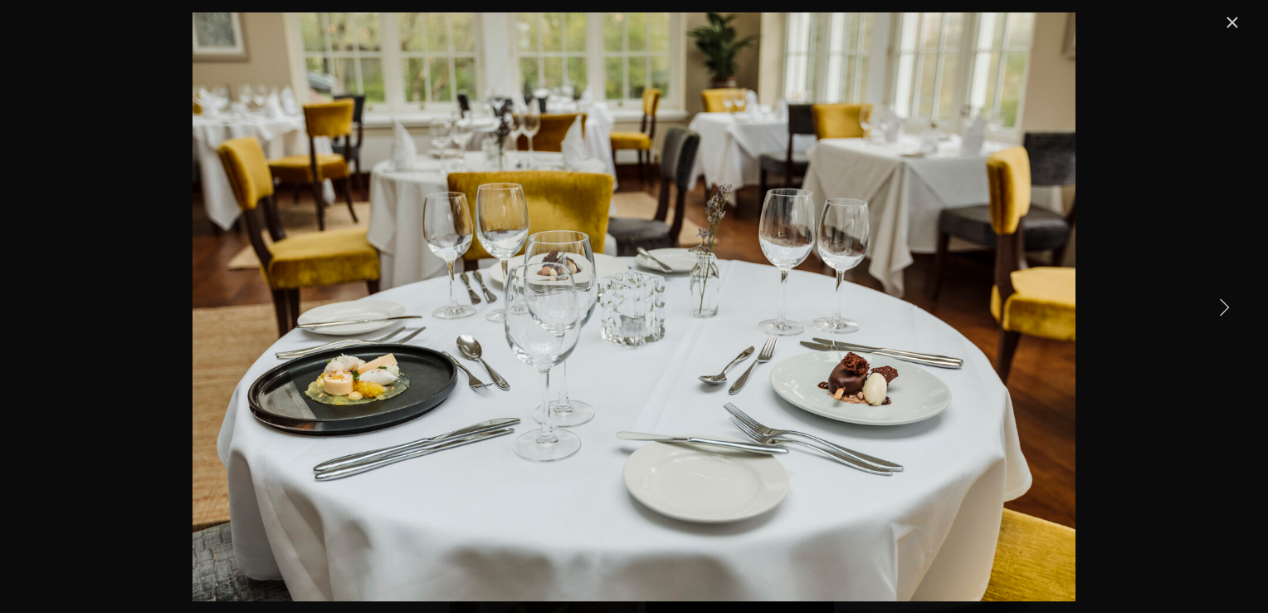
click at [1216, 315] on link "Next Item" at bounding box center [1224, 306] width 37 height 37
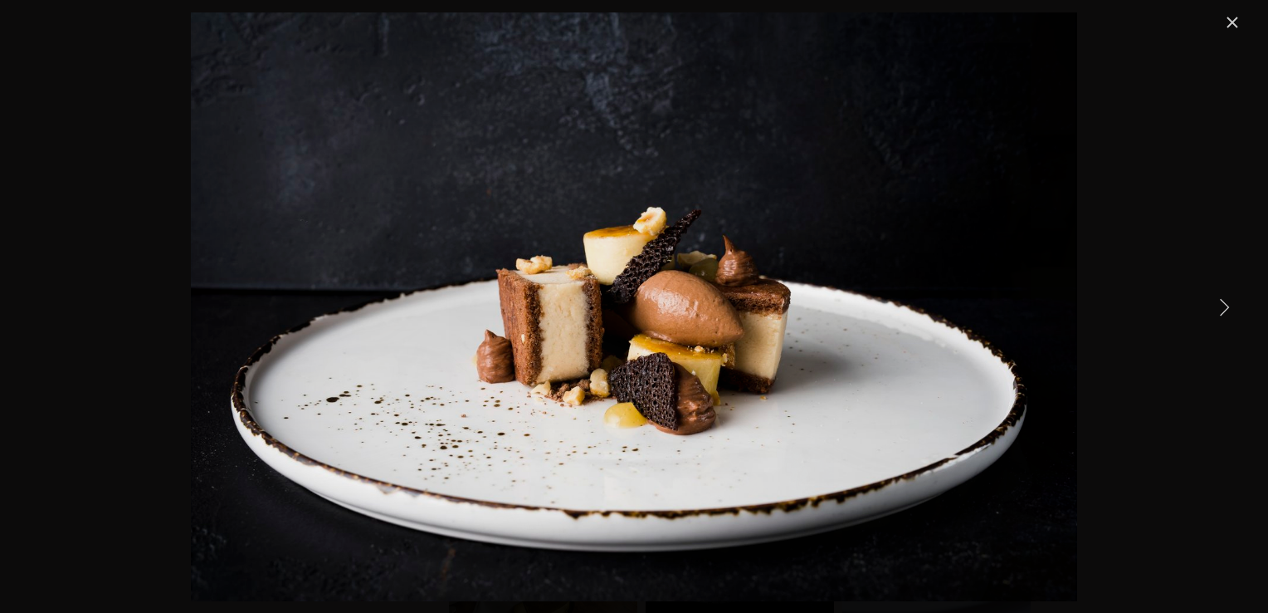
click at [1216, 315] on link "Next Item" at bounding box center [1224, 306] width 37 height 37
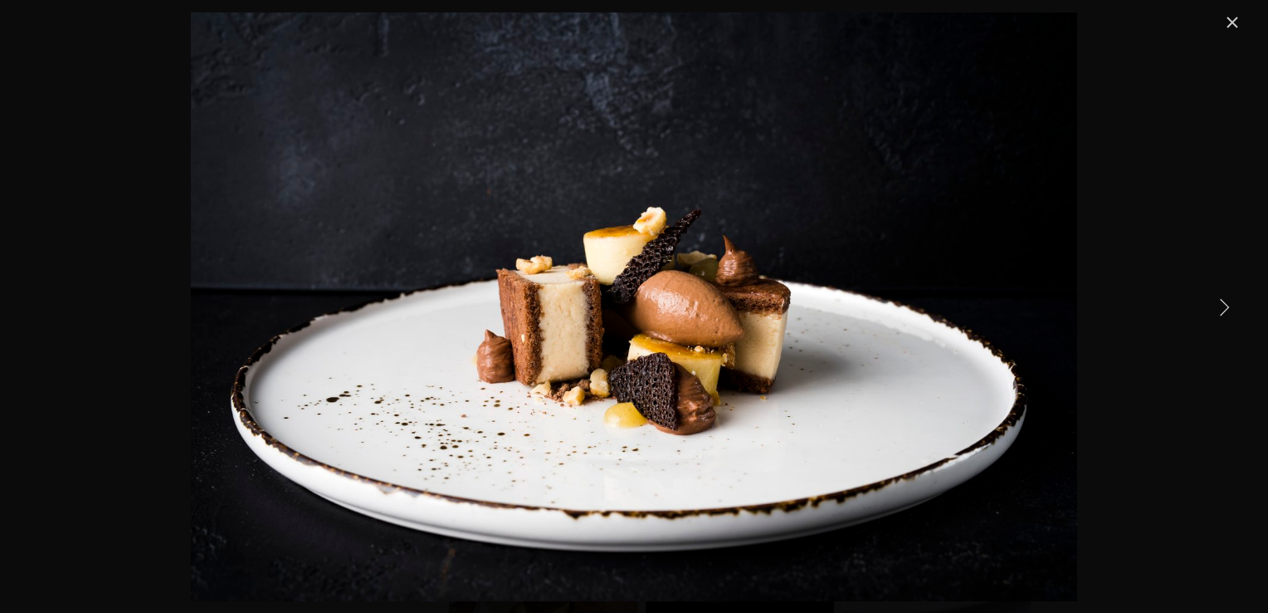
click at [1216, 315] on link "Next Item" at bounding box center [1224, 306] width 37 height 37
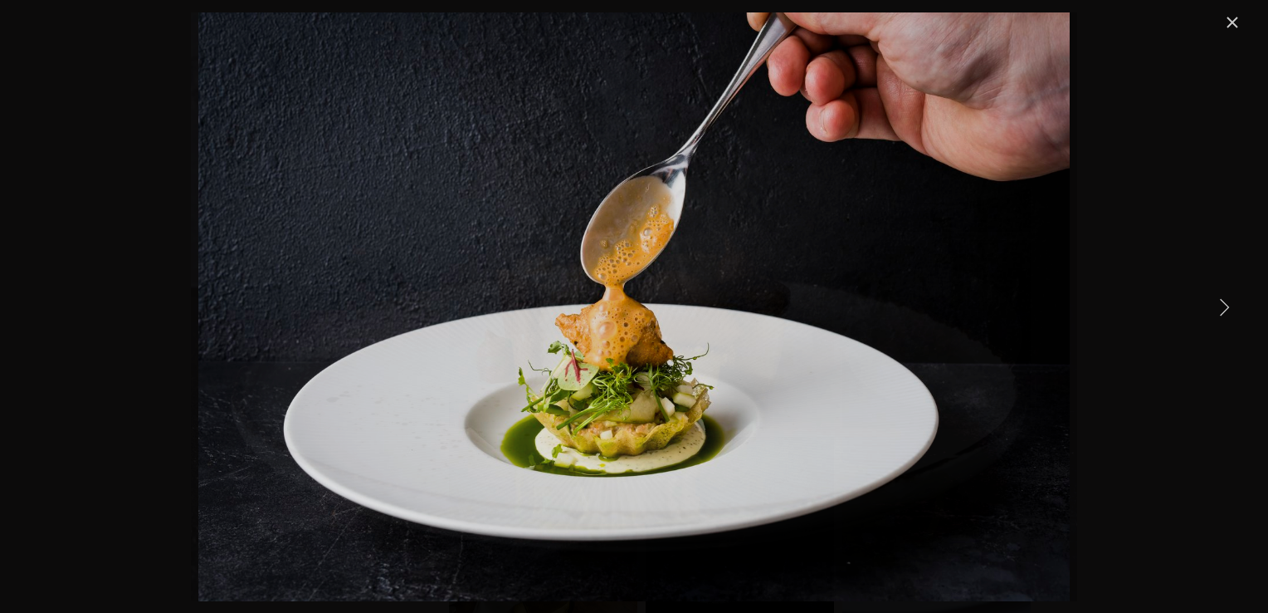
click at [1216, 315] on link "Next Item" at bounding box center [1224, 306] width 37 height 37
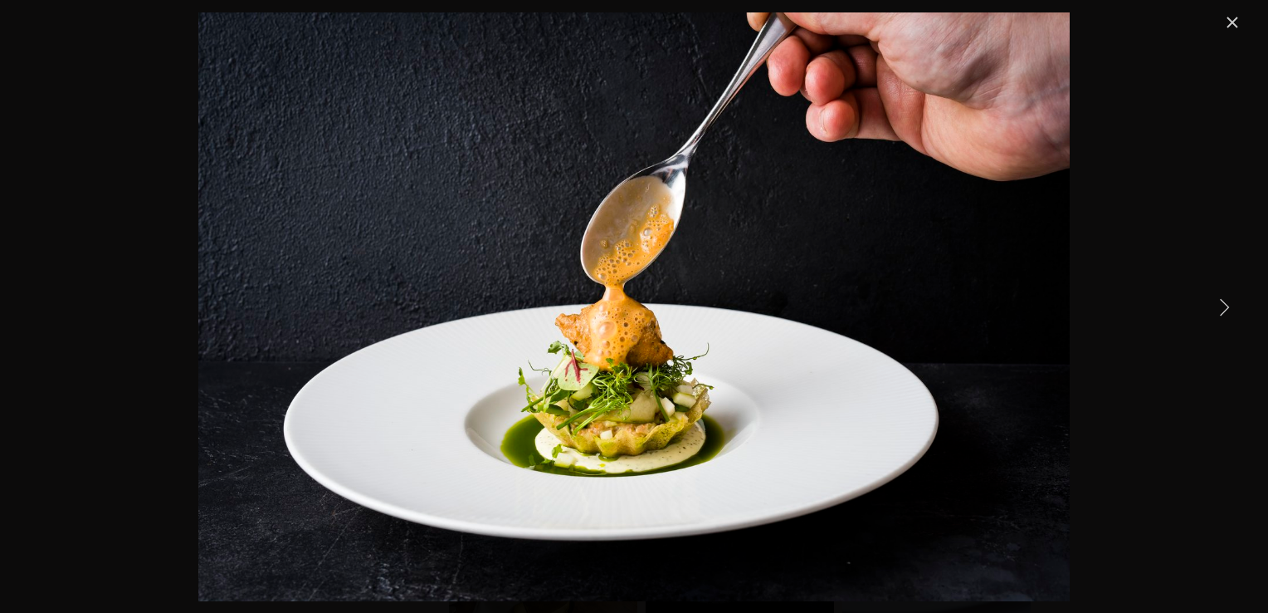
click at [1221, 302] on link "Next Item" at bounding box center [1224, 306] width 37 height 37
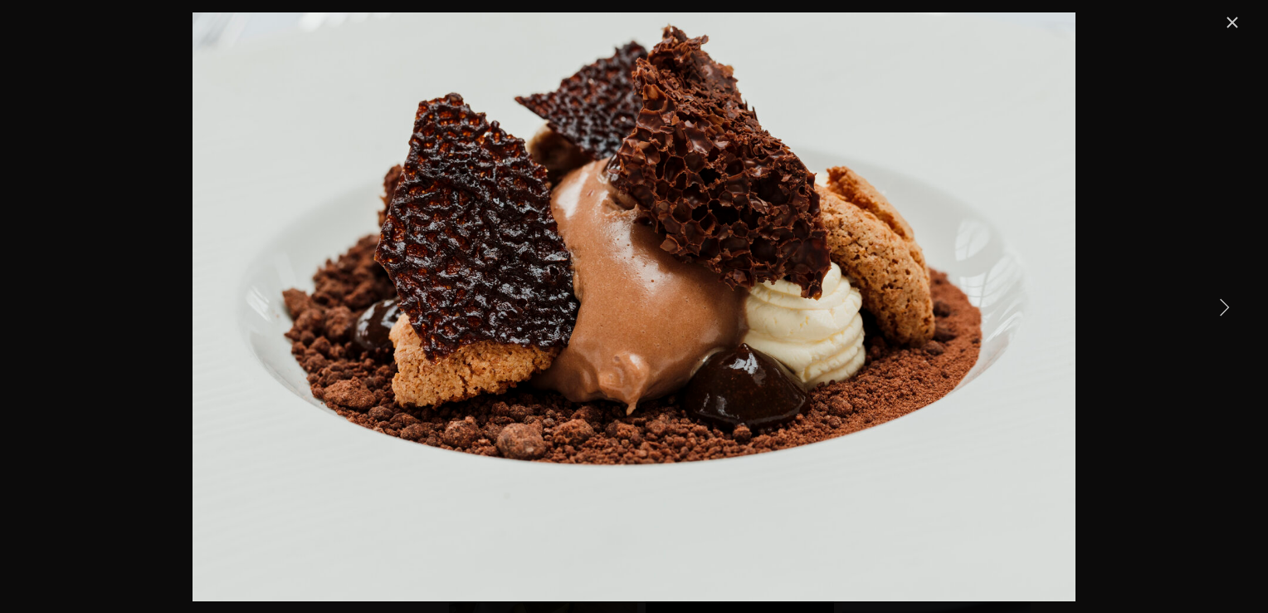
click at [1221, 303] on link "Next Item" at bounding box center [1224, 306] width 37 height 37
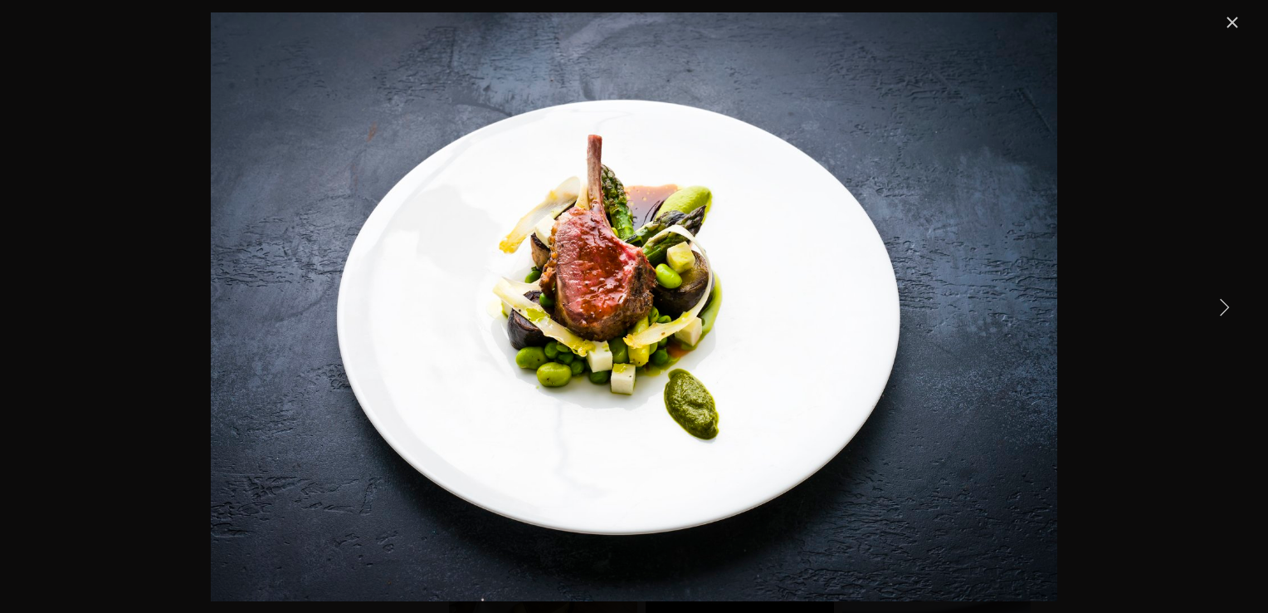
click at [1221, 303] on link "Next Item" at bounding box center [1224, 306] width 37 height 37
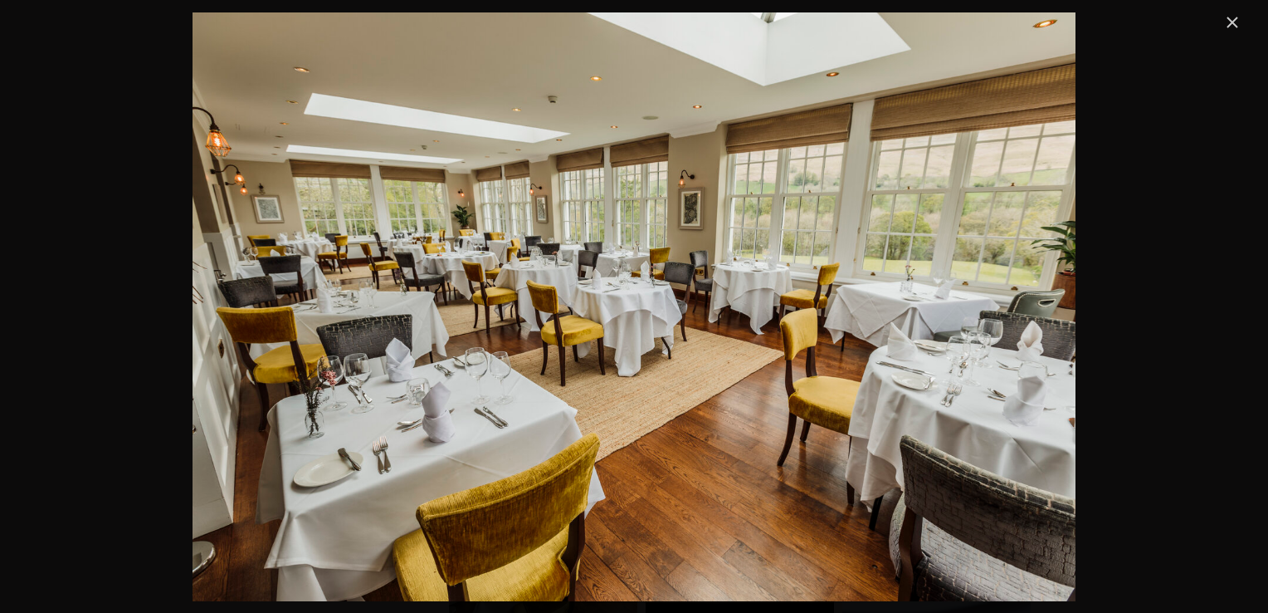
drag, startPoint x: 1227, startPoint y: 13, endPoint x: 1209, endPoint y: 23, distance: 20.8
click at [1223, 18] on link "Close" at bounding box center [1233, 22] width 20 height 20
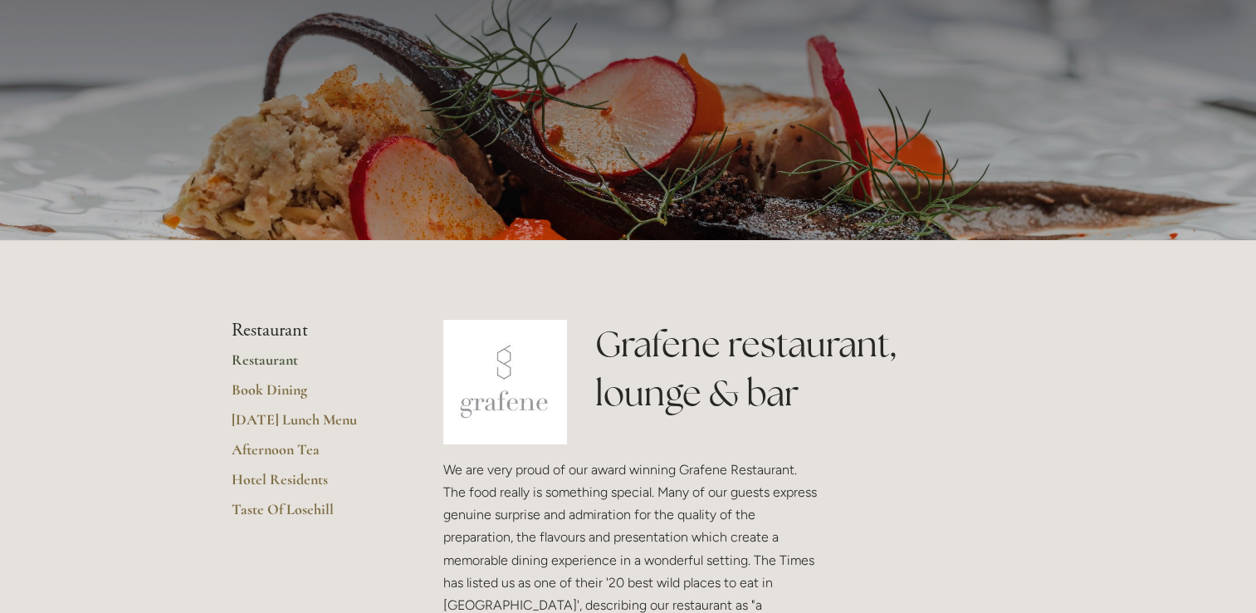
scroll to position [0, 0]
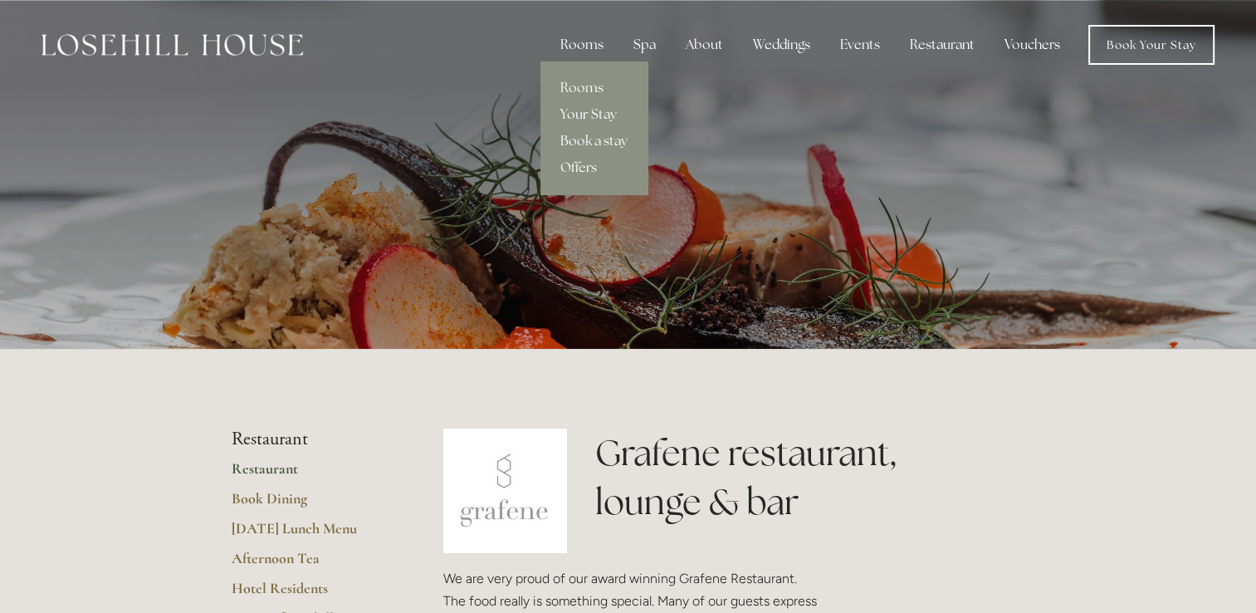
click at [594, 35] on div "Rooms" at bounding box center [582, 44] width 70 height 33
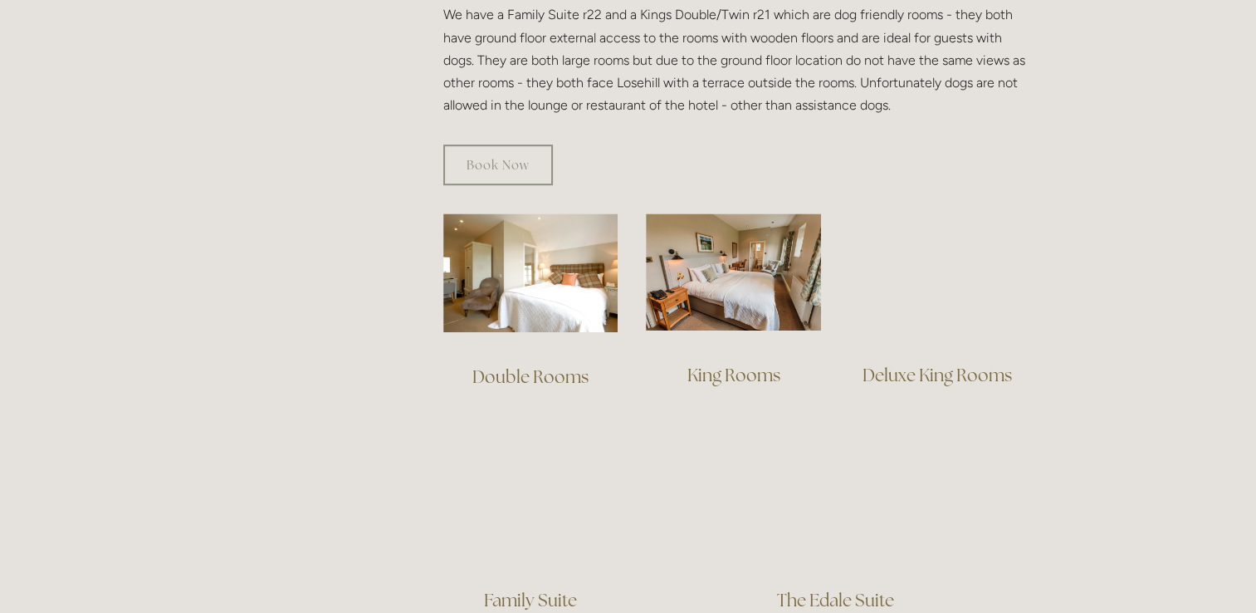
scroll to position [1079, 0]
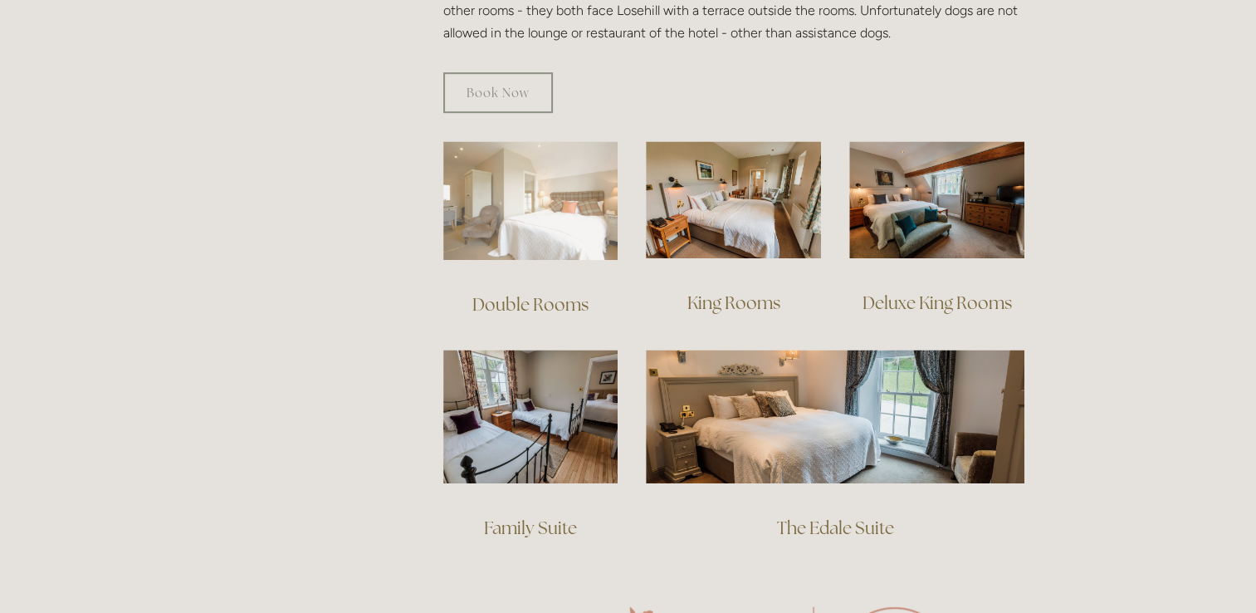
click at [498, 194] on img at bounding box center [530, 200] width 175 height 119
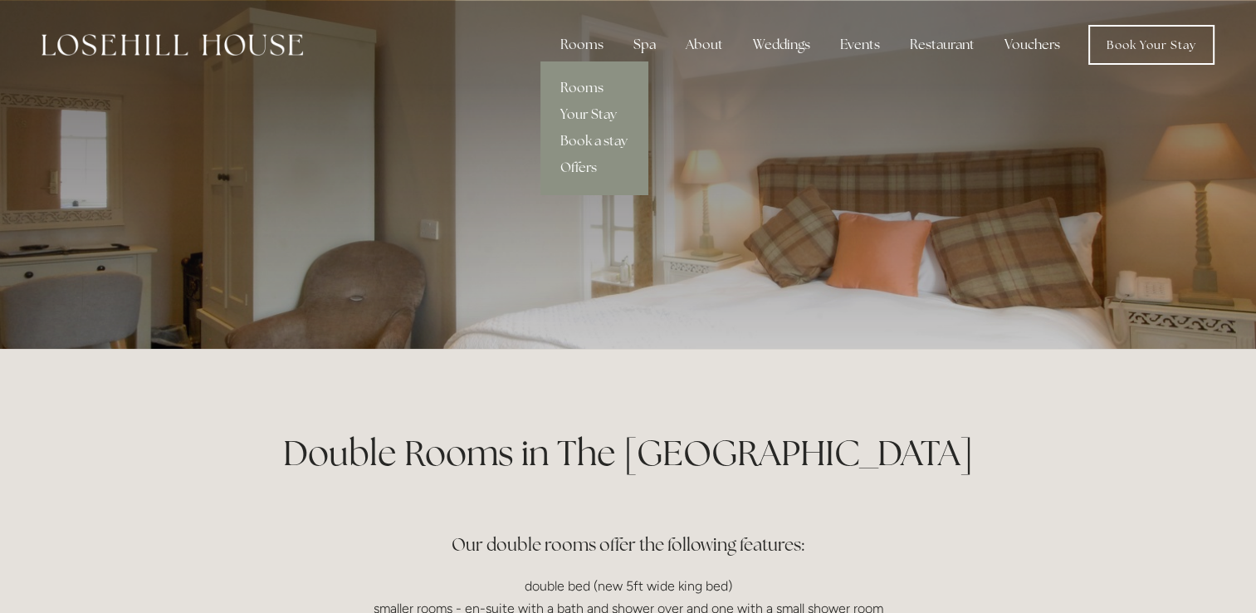
click at [584, 82] on link "Rooms" at bounding box center [593, 88] width 107 height 27
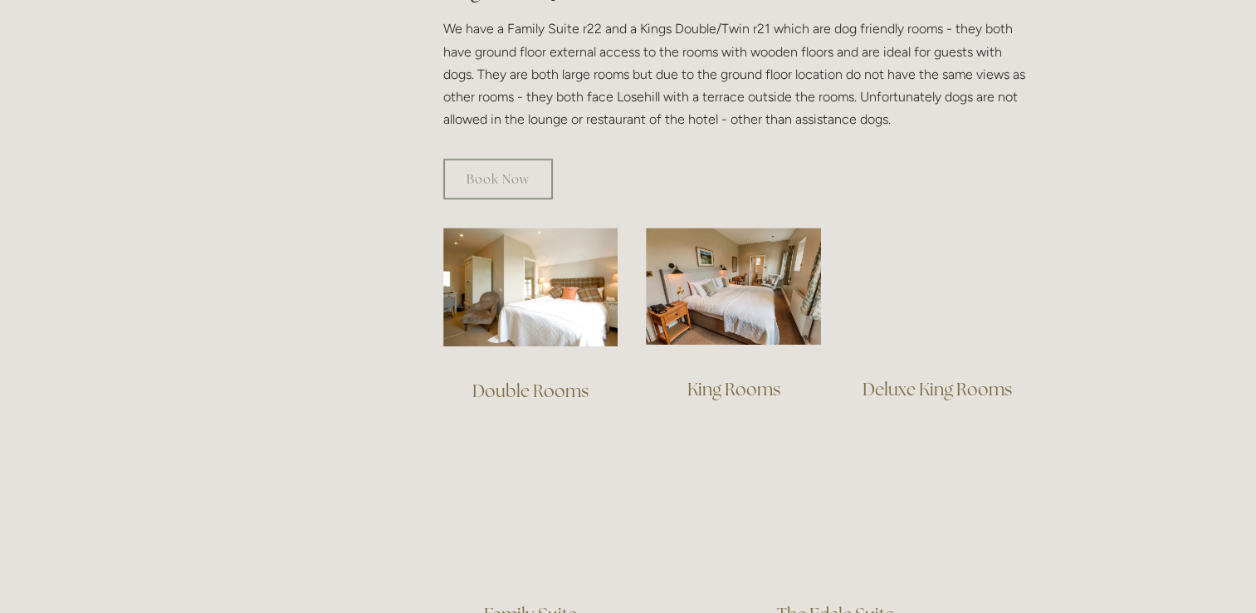
scroll to position [996, 0]
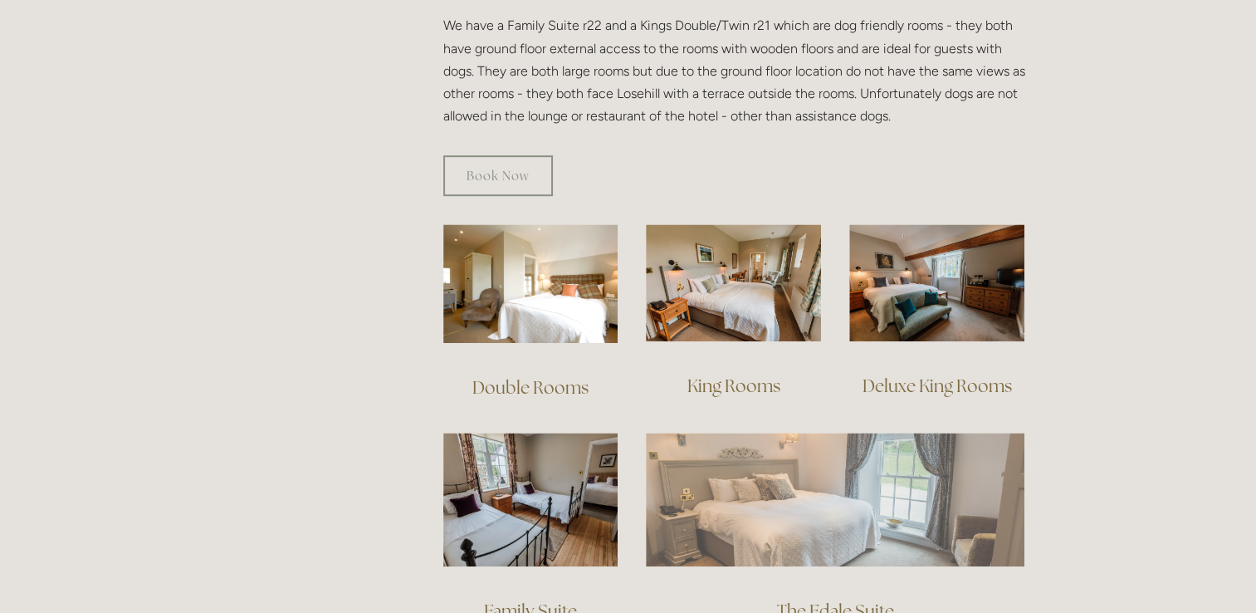
click at [774, 463] on img at bounding box center [835, 499] width 379 height 133
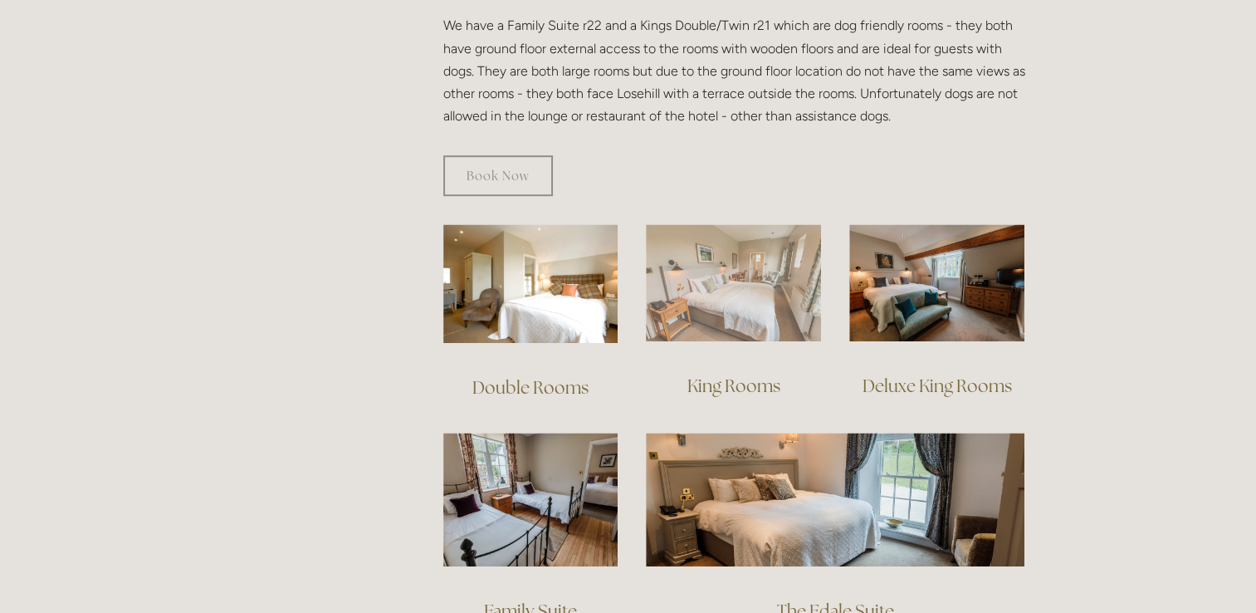
click at [750, 252] on img at bounding box center [733, 282] width 175 height 117
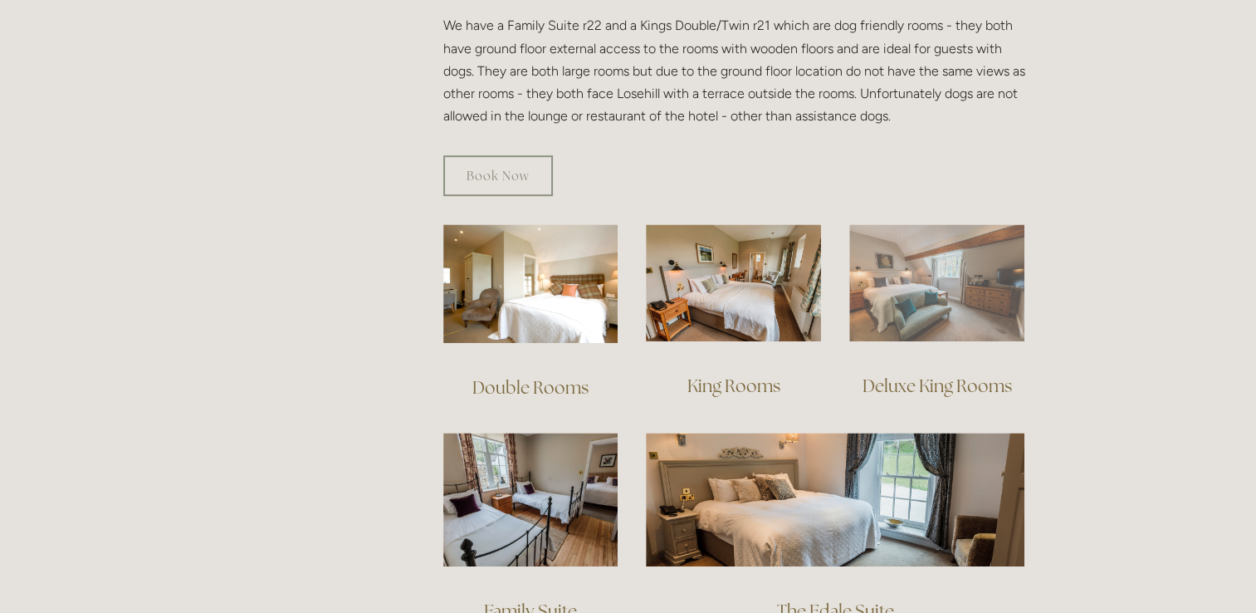
click at [1004, 277] on img at bounding box center [936, 282] width 175 height 117
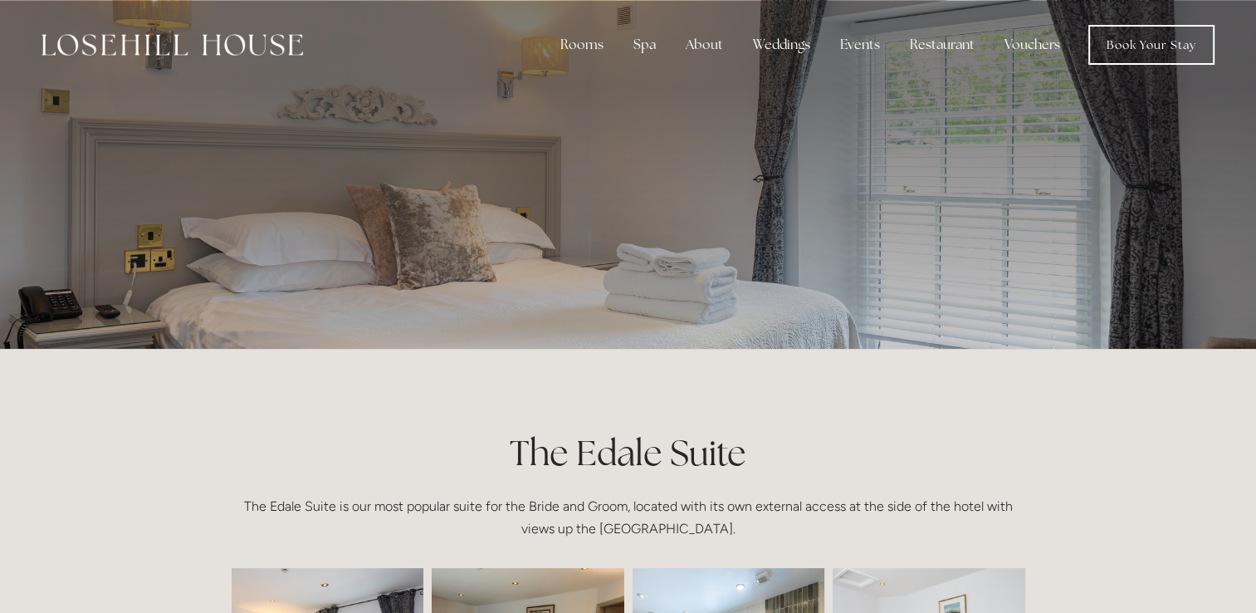
click at [1097, 244] on div at bounding box center [628, 174] width 1256 height 349
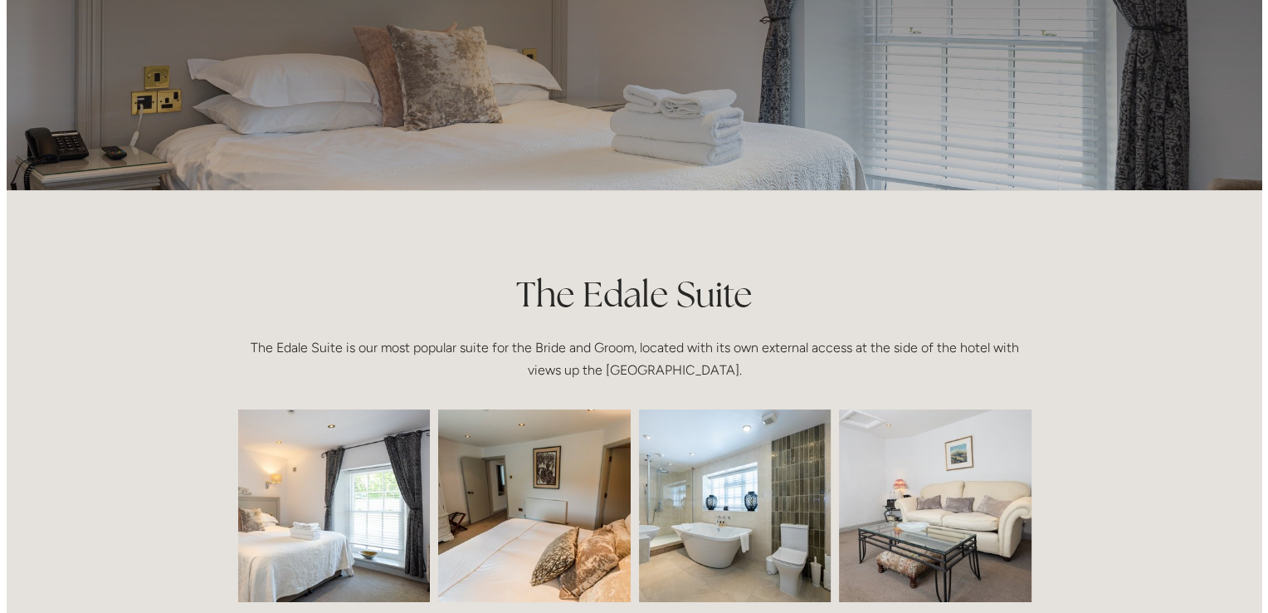
scroll to position [249, 0]
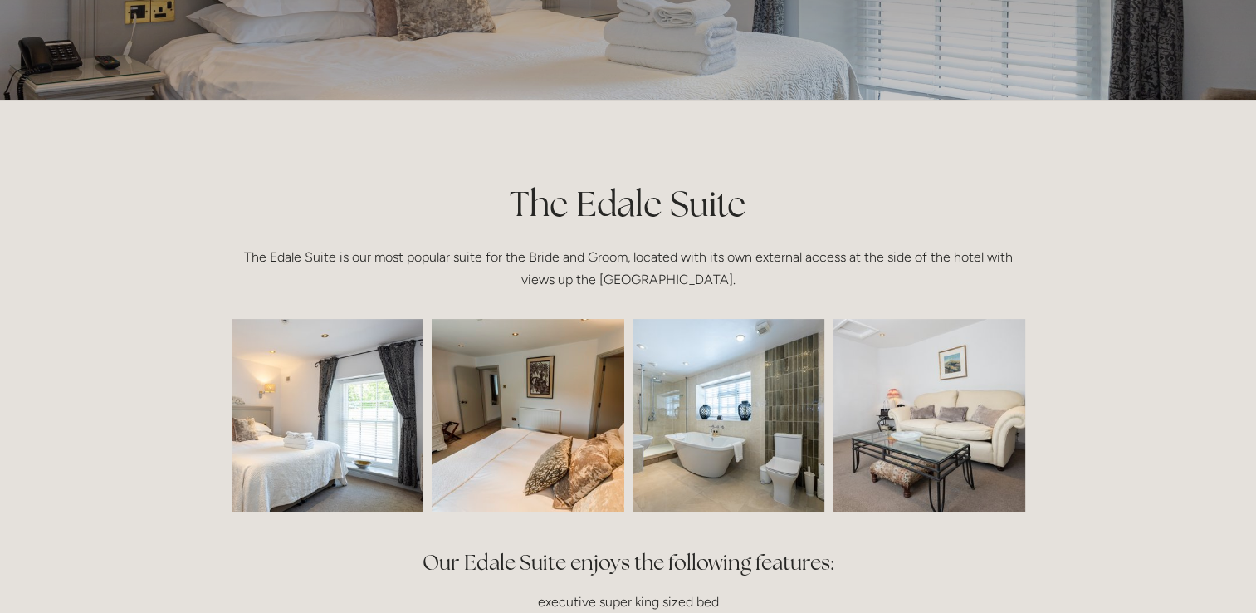
click at [286, 413] on img at bounding box center [288, 415] width 289 height 193
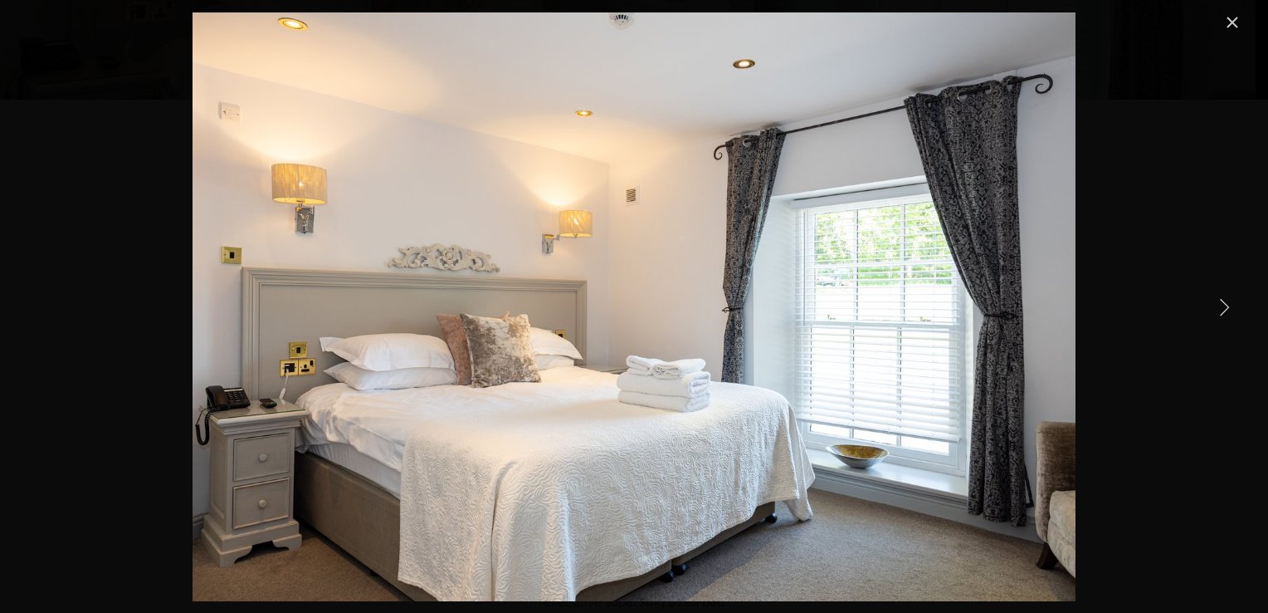
click at [1225, 300] on link "Next Item" at bounding box center [1224, 306] width 37 height 37
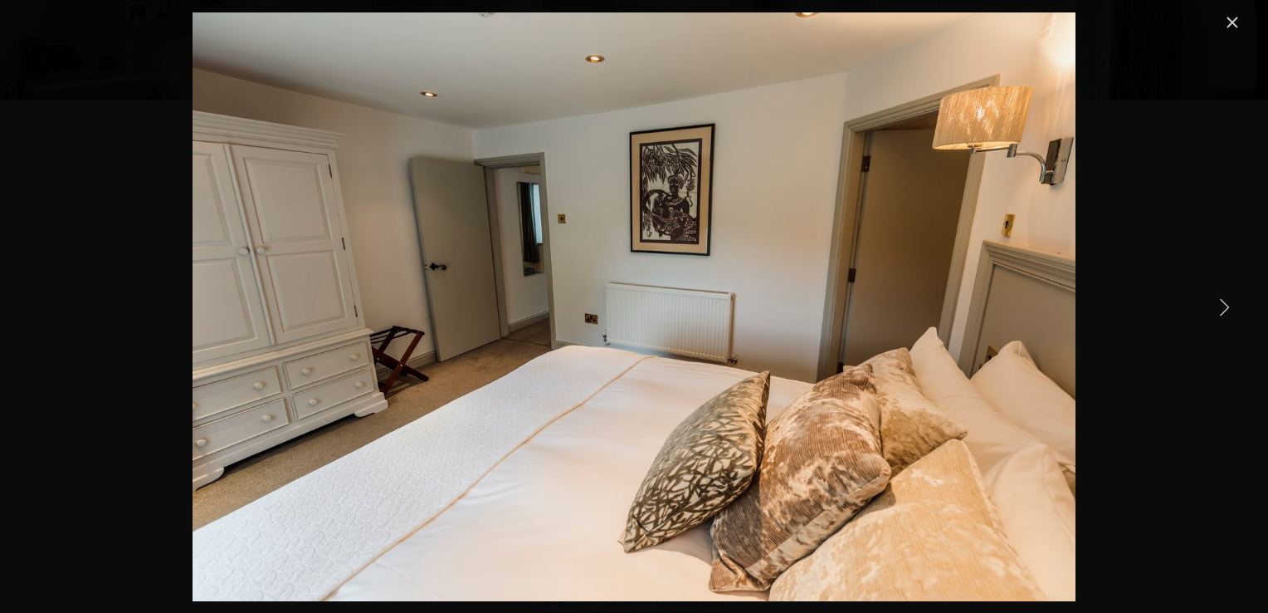
click at [1225, 300] on link "Next Item" at bounding box center [1224, 306] width 37 height 37
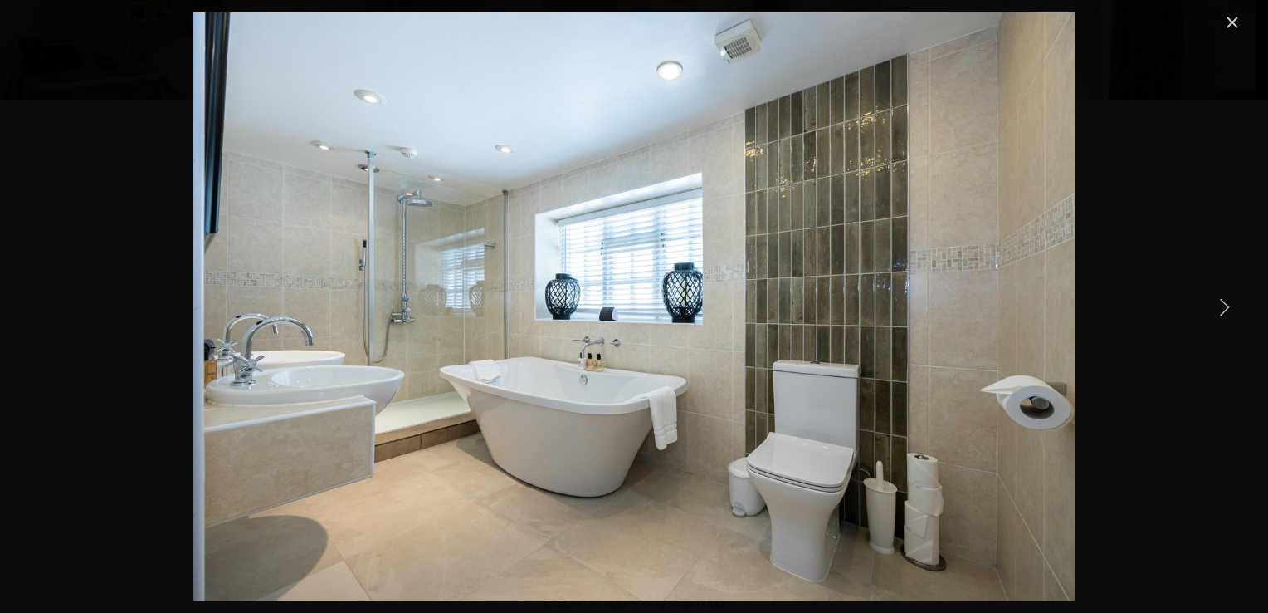
click at [1225, 300] on link "Next Item" at bounding box center [1224, 306] width 37 height 37
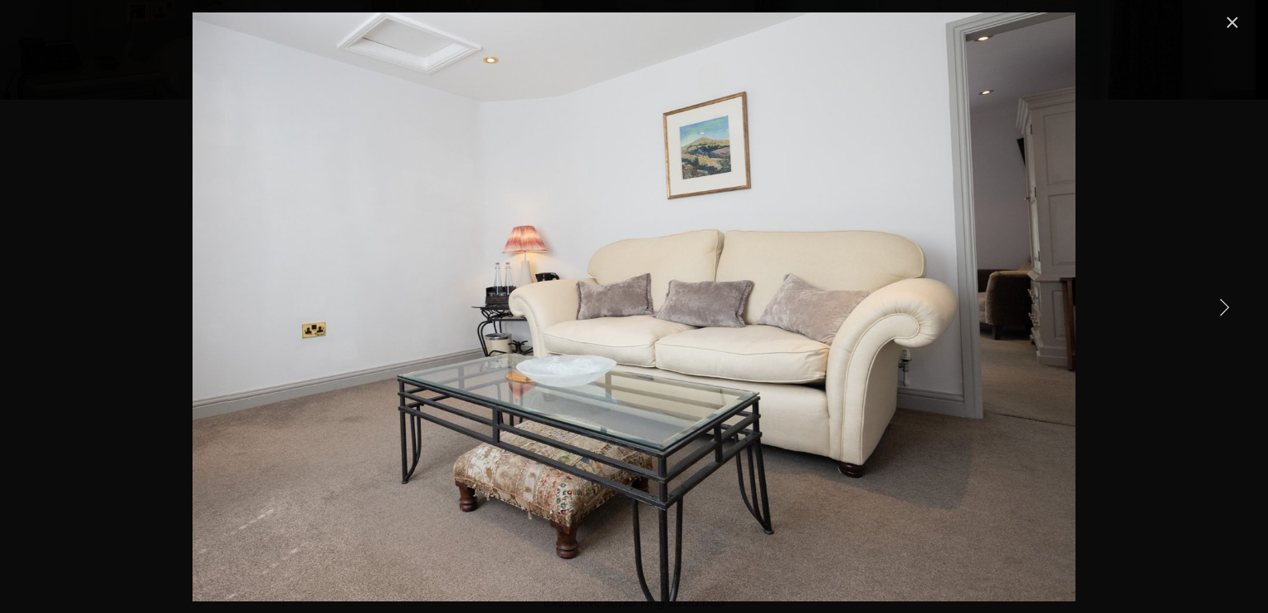
click at [1225, 300] on link "Next Item" at bounding box center [1224, 306] width 37 height 37
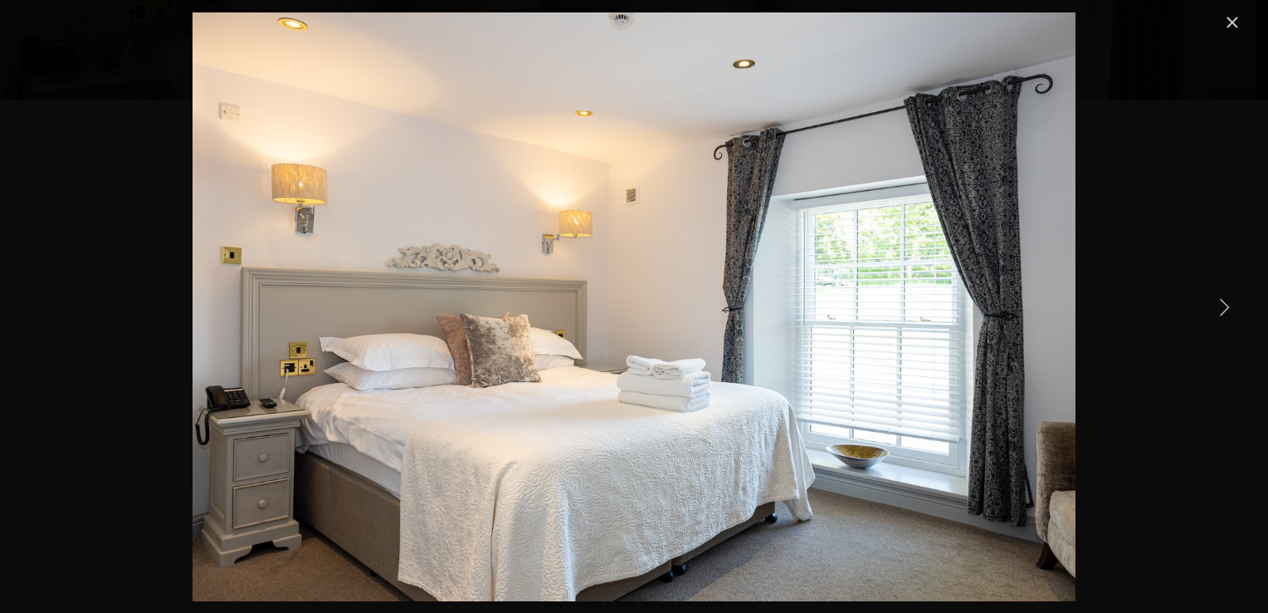
click at [1225, 301] on link "Next Item" at bounding box center [1224, 306] width 37 height 37
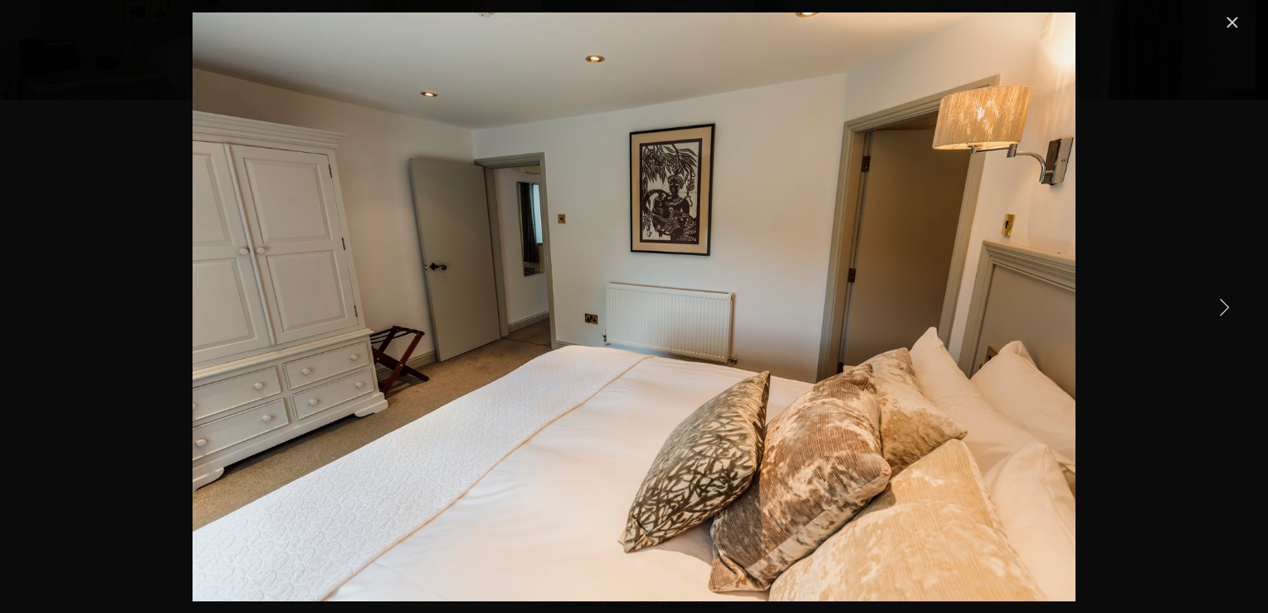
click at [1225, 301] on link "Next Item" at bounding box center [1224, 306] width 37 height 37
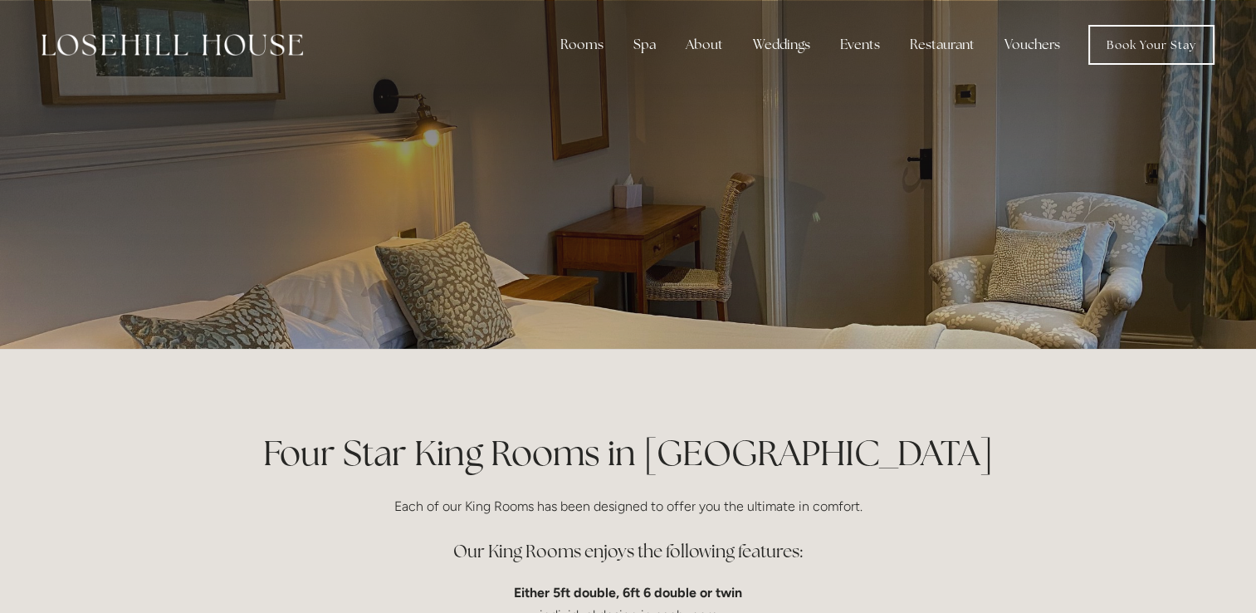
click at [652, 244] on div at bounding box center [629, 174] width 794 height 349
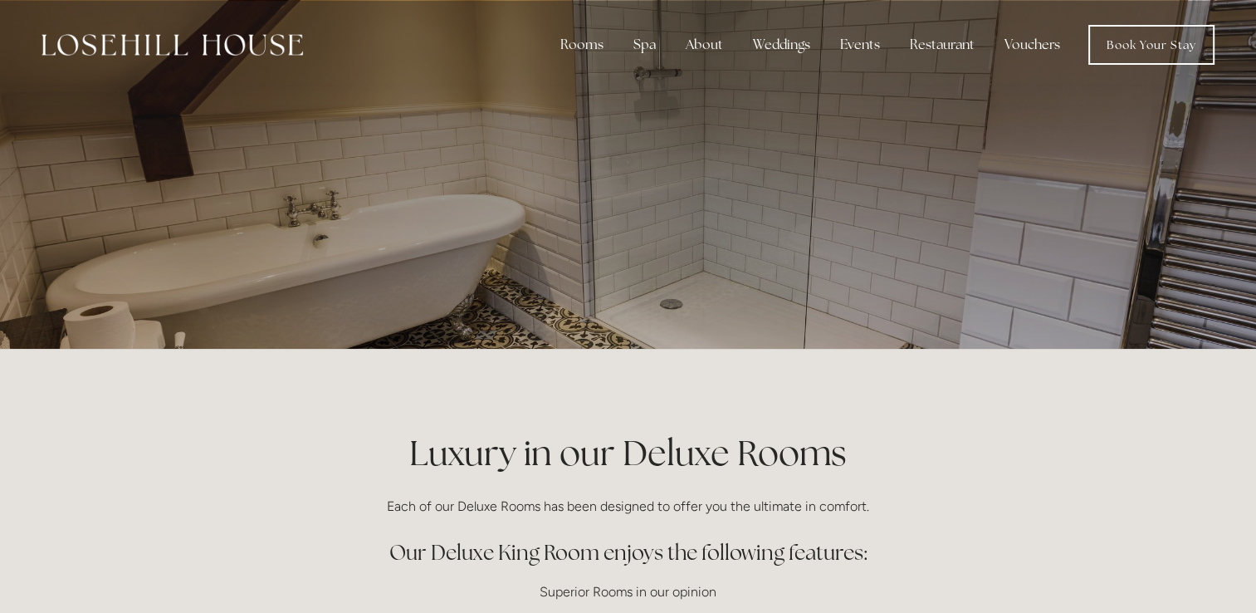
click at [1055, 220] on div at bounding box center [628, 174] width 1256 height 349
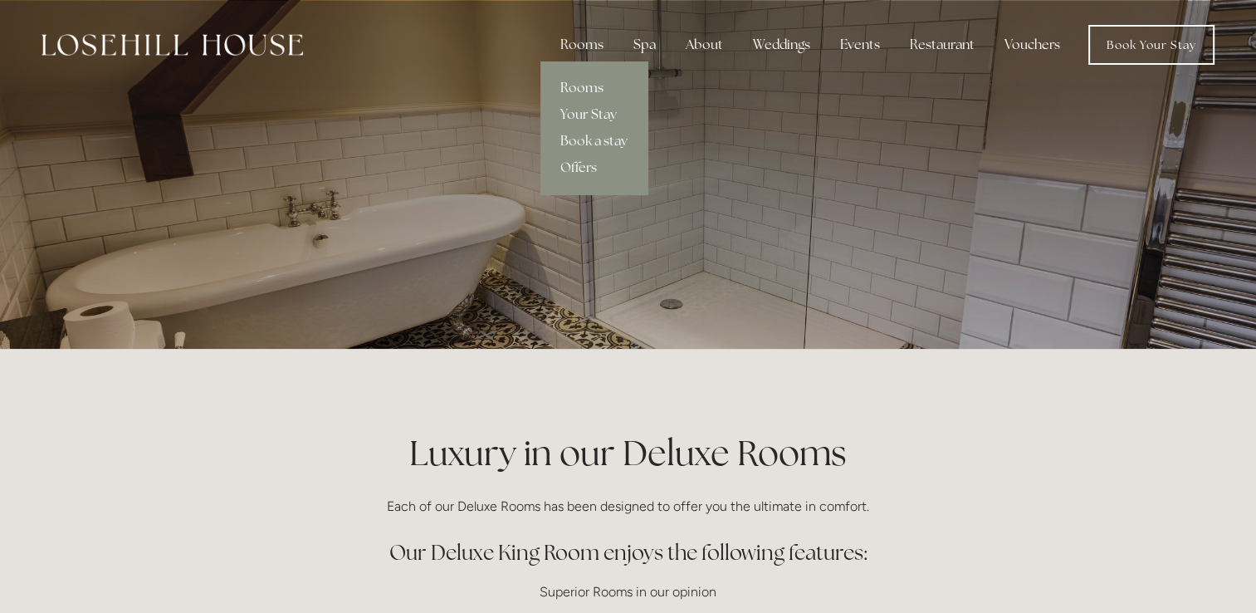
click at [587, 88] on link "Rooms" at bounding box center [593, 88] width 107 height 27
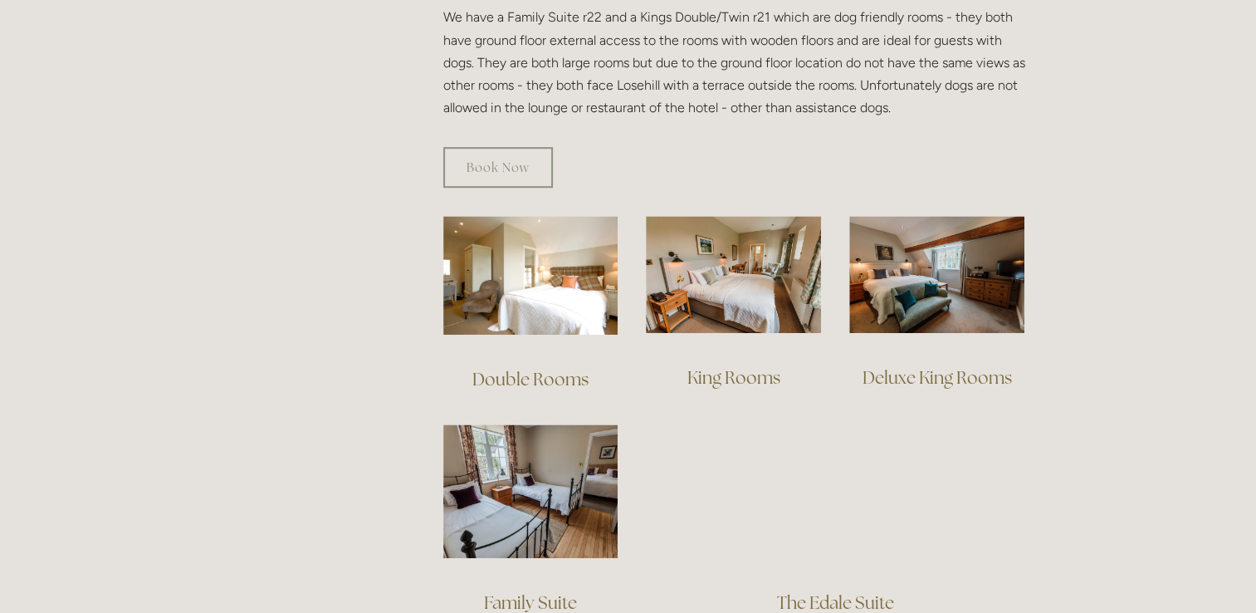
scroll to position [996, 0]
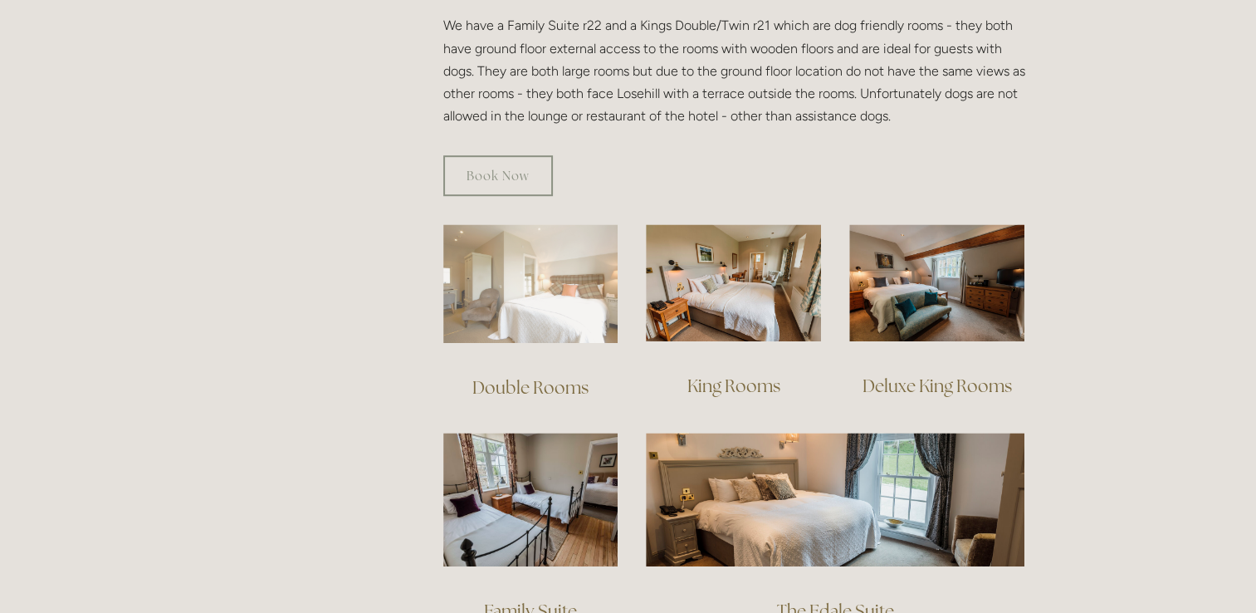
click at [579, 257] on img at bounding box center [530, 283] width 175 height 119
